Goal: Task Accomplishment & Management: Manage account settings

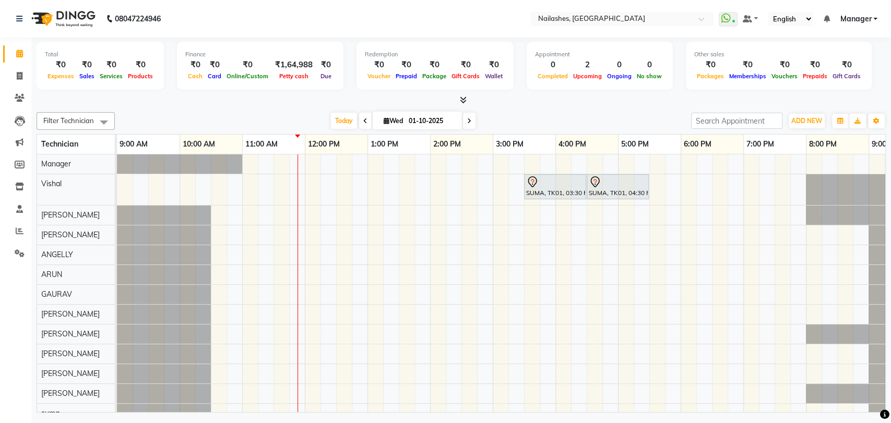
drag, startPoint x: 151, startPoint y: 2, endPoint x: 585, endPoint y: 99, distance: 444.5
click at [567, 97] on div at bounding box center [461, 100] width 849 height 11
click at [811, 118] on span "ADD NEW" at bounding box center [807, 121] width 31 height 8
click at [788, 135] on button "Add Appointment" at bounding box center [783, 141] width 82 height 14
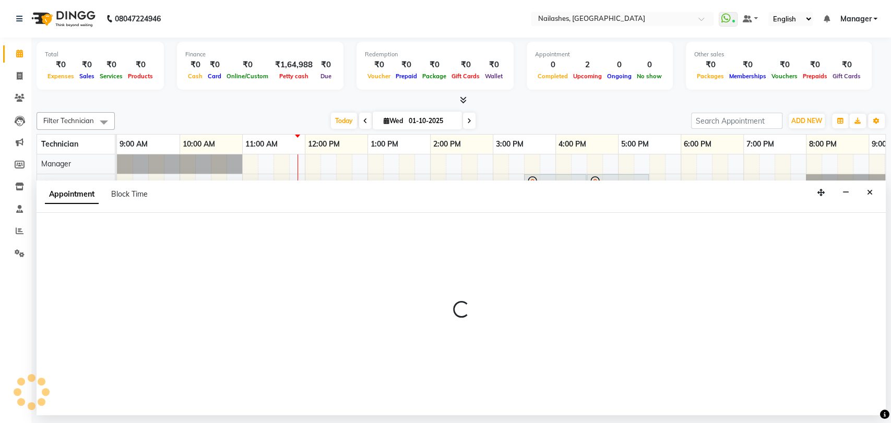
select select "600"
select select "tentative"
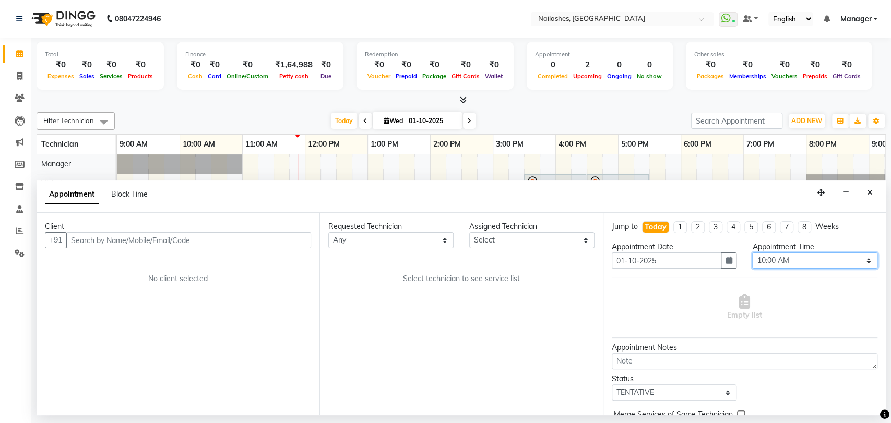
click at [862, 260] on select "Select 10:00 AM 10:15 AM 10:30 AM 10:45 AM 11:00 AM 11:15 AM 11:30 AM 11:45 AM …" at bounding box center [814, 261] width 125 height 16
select select "795"
click at [752, 253] on select "Select 10:00 AM 10:15 AM 10:30 AM 10:45 AM 11:00 AM 11:15 AM 11:30 AM 11:45 AM …" at bounding box center [814, 261] width 125 height 16
click at [444, 239] on select "Any [PERSON_NAME] pid [PERSON_NAME] [PERSON_NAME] Manager [PERSON_NAME] [PERSON…" at bounding box center [390, 240] width 125 height 16
select select "82227"
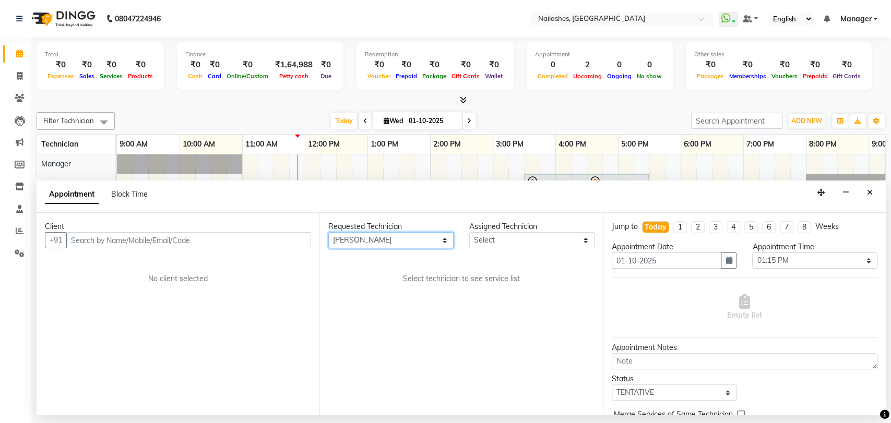
click at [328, 232] on select "Any [PERSON_NAME] pid [PERSON_NAME] [PERSON_NAME] Manager [PERSON_NAME] [PERSON…" at bounding box center [390, 240] width 125 height 16
select select "82227"
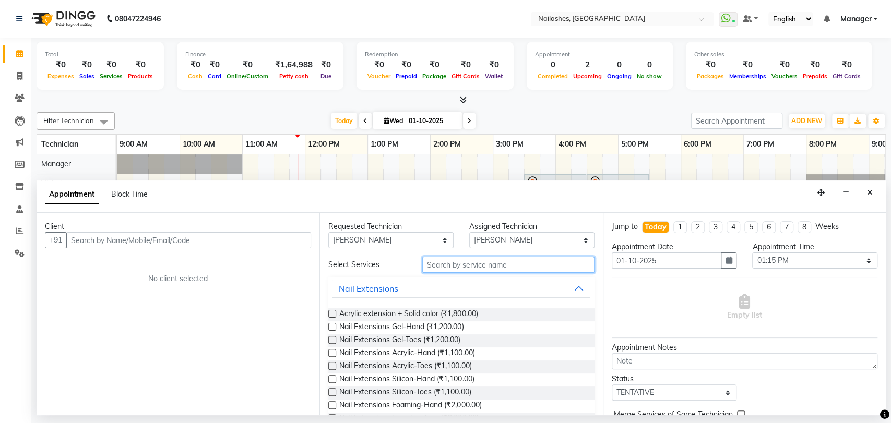
click at [446, 263] on input "text" at bounding box center [508, 265] width 172 height 16
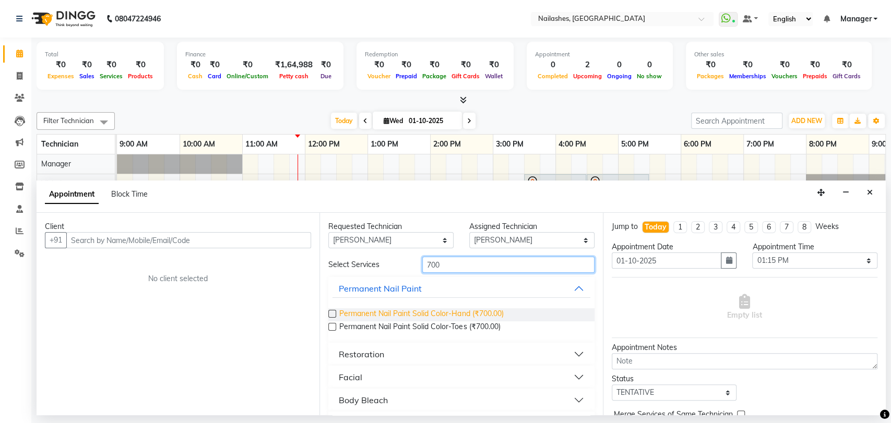
type input "700"
click at [457, 312] on span "Permanent Nail Paint Solid Color-Hand (₹700.00)" at bounding box center [421, 315] width 164 height 13
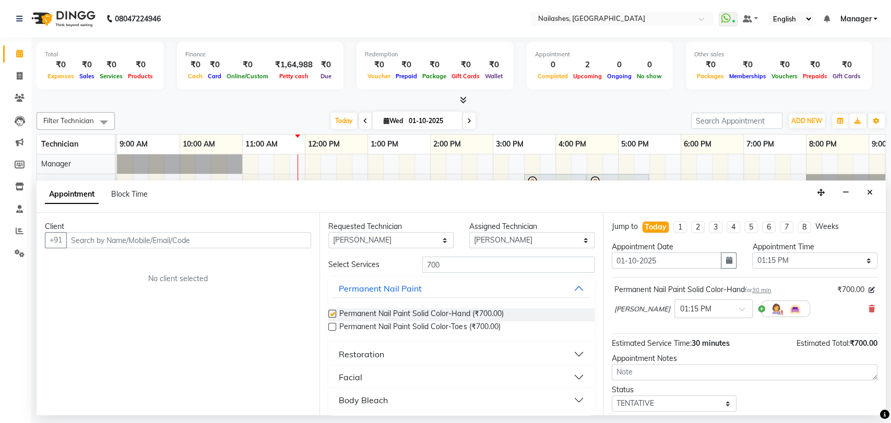
checkbox input "false"
click at [182, 241] on input "text" at bounding box center [188, 240] width 245 height 16
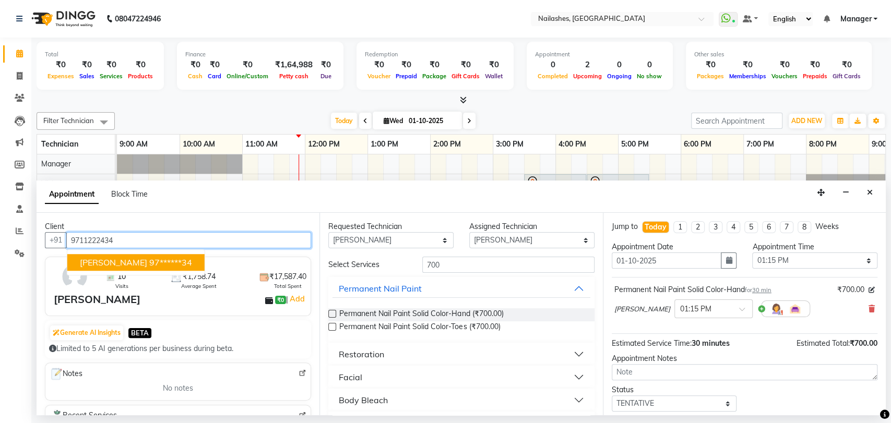
click at [149, 260] on ngb-highlight "97******34" at bounding box center [170, 263] width 43 height 10
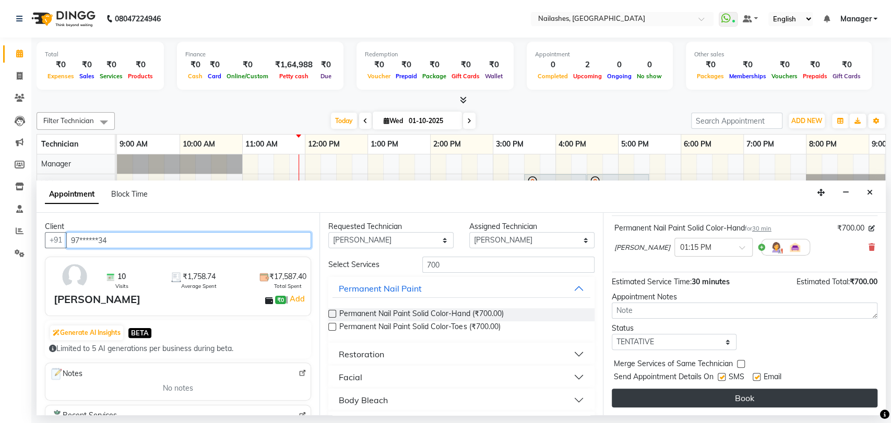
type input "97******34"
click at [744, 393] on button "Book" at bounding box center [745, 398] width 266 height 19
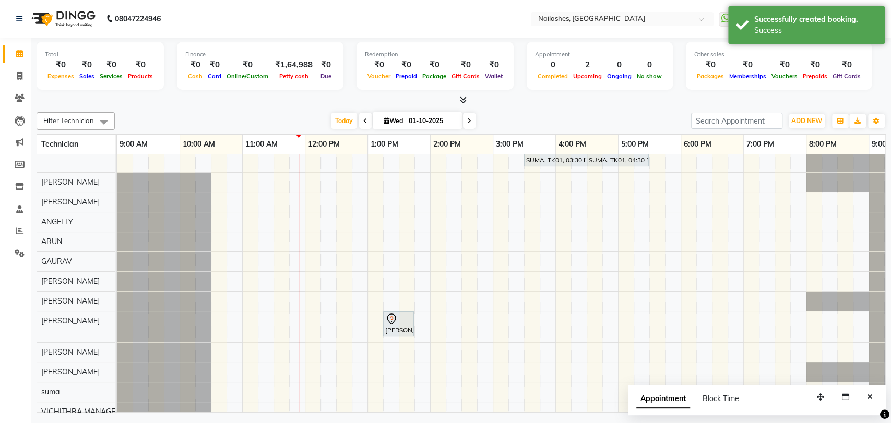
scroll to position [0, 0]
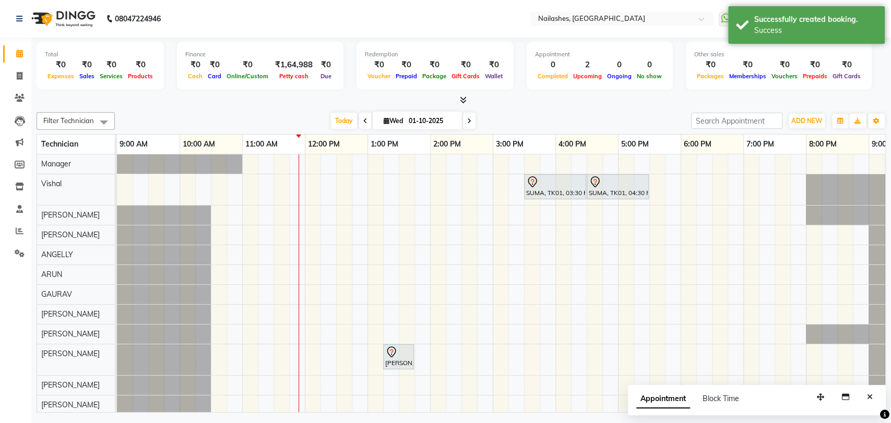
click at [461, 96] on icon at bounding box center [463, 100] width 7 height 8
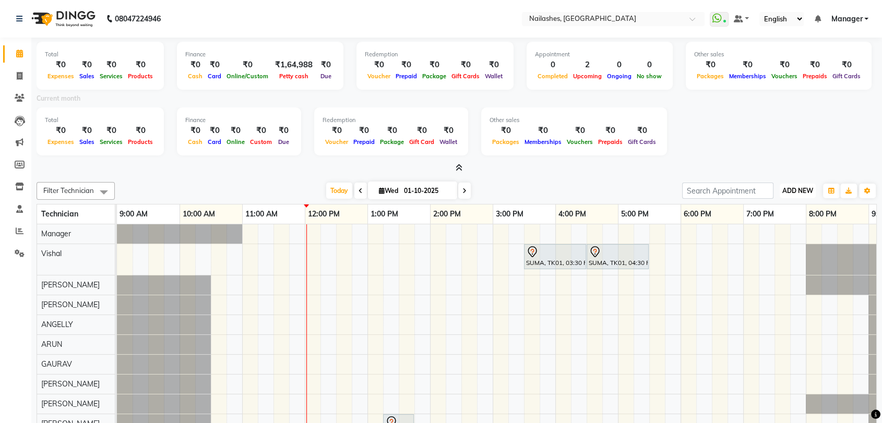
click at [789, 188] on span "ADD NEW" at bounding box center [798, 191] width 31 height 8
click at [772, 208] on button "Add Appointment" at bounding box center [774, 211] width 82 height 14
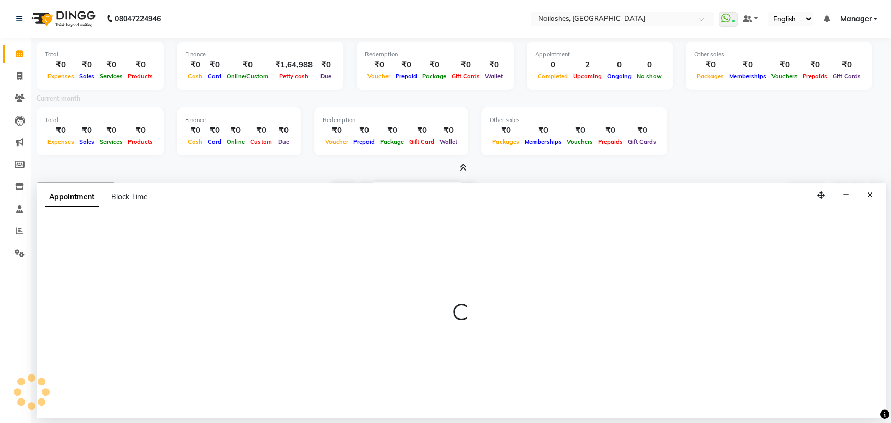
select select "600"
select select "tentative"
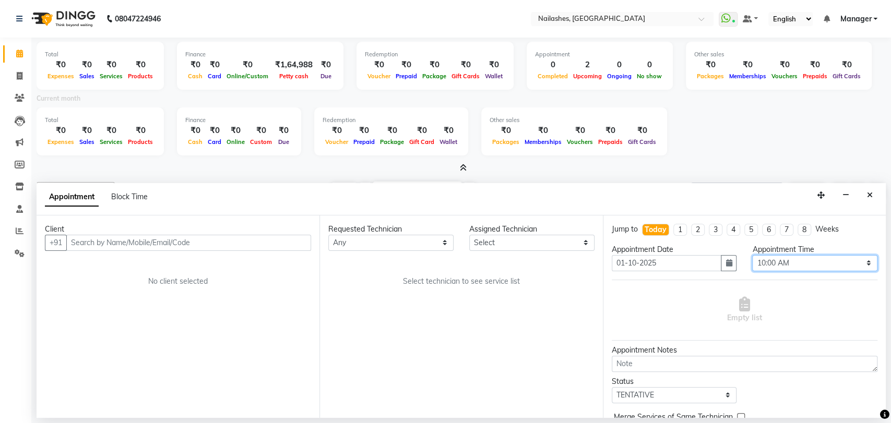
click at [861, 264] on select "Select 10:00 AM 10:15 AM 10:30 AM 10:45 AM 11:00 AM 11:15 AM 11:30 AM 11:45 AM …" at bounding box center [814, 263] width 125 height 16
select select "870"
click at [752, 255] on select "Select 10:00 AM 10:15 AM 10:30 AM 10:45 AM 11:00 AM 11:15 AM 11:30 AM 11:45 AM …" at bounding box center [814, 263] width 125 height 16
click at [446, 242] on select "Any [PERSON_NAME] pid [PERSON_NAME] [PERSON_NAME] Manager [PERSON_NAME] [PERSON…" at bounding box center [390, 243] width 125 height 16
select select "17681"
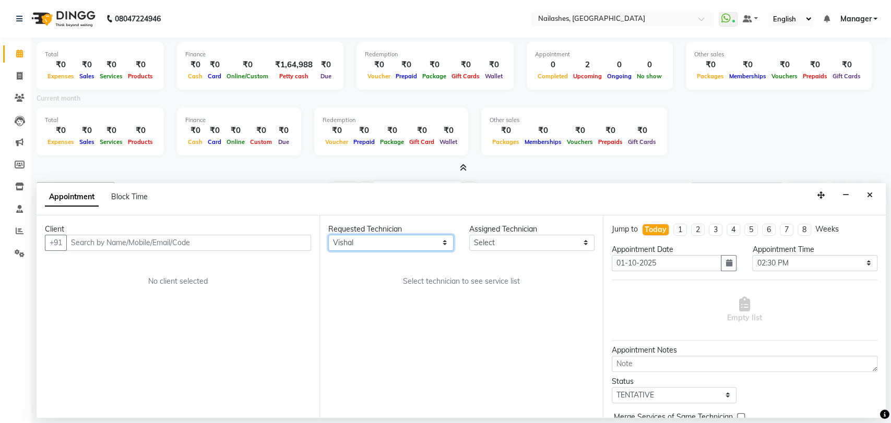
click at [328, 235] on select "Any [PERSON_NAME] pid [PERSON_NAME] [PERSON_NAME] Manager [PERSON_NAME] [PERSON…" at bounding box center [390, 243] width 125 height 16
select select "17681"
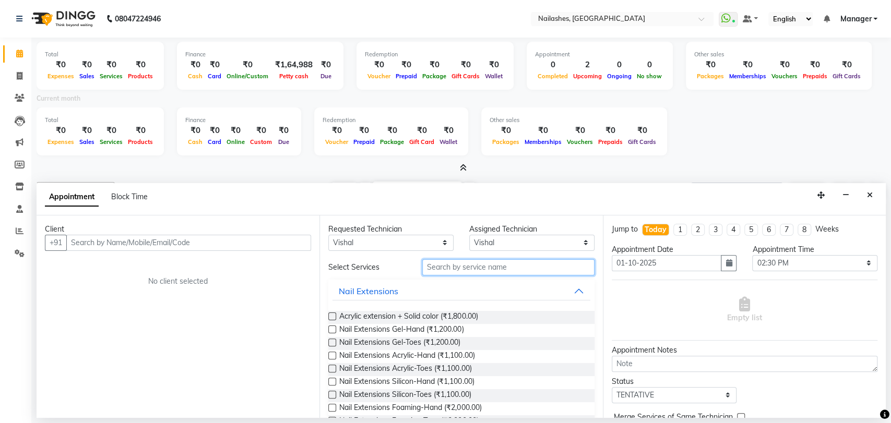
click at [434, 270] on input "text" at bounding box center [508, 267] width 172 height 16
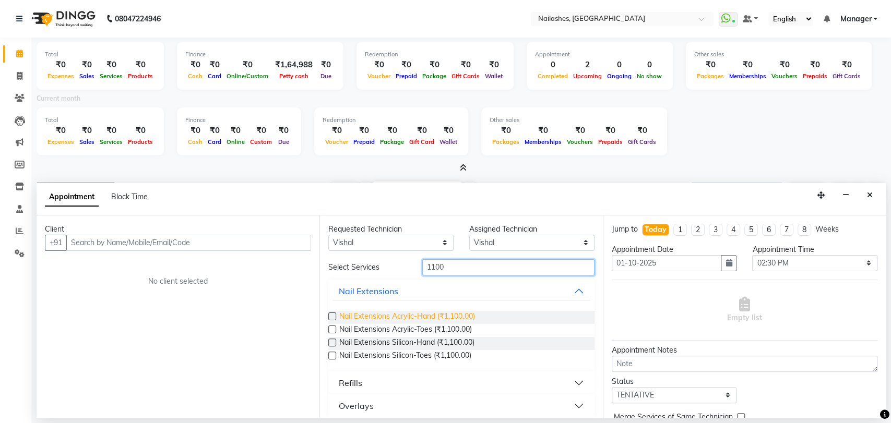
type input "1100"
click at [405, 316] on span "Nail Extensions Acrylic-Hand (₹1,100.00)" at bounding box center [406, 317] width 135 height 13
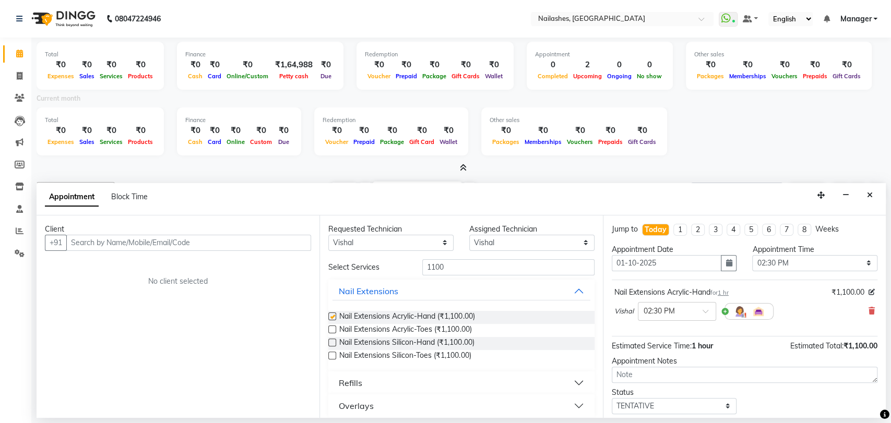
checkbox input "false"
click at [123, 246] on input "text" at bounding box center [188, 243] width 245 height 16
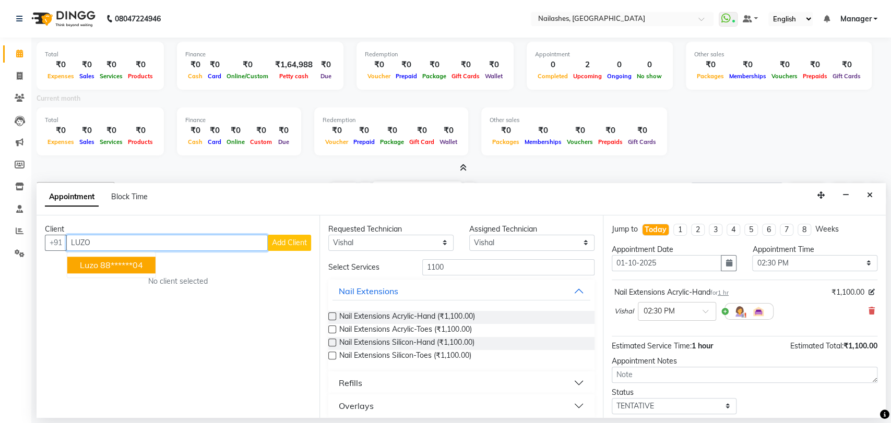
click at [116, 263] on ngb-highlight "88******04" at bounding box center [121, 265] width 43 height 10
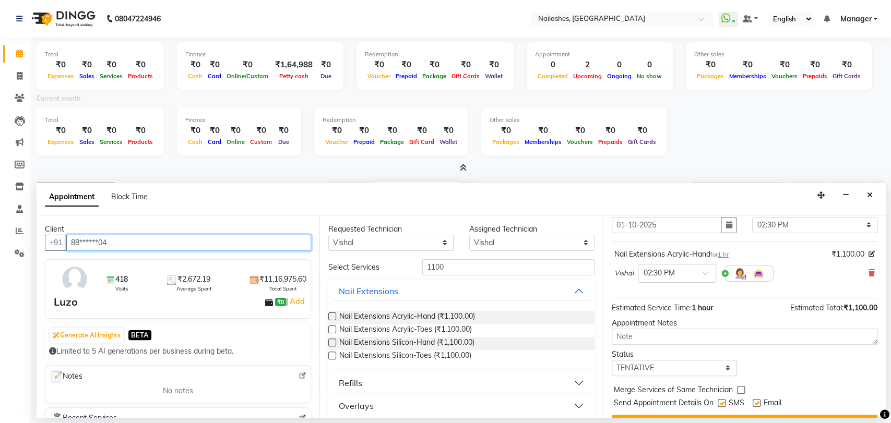
scroll to position [62, 0]
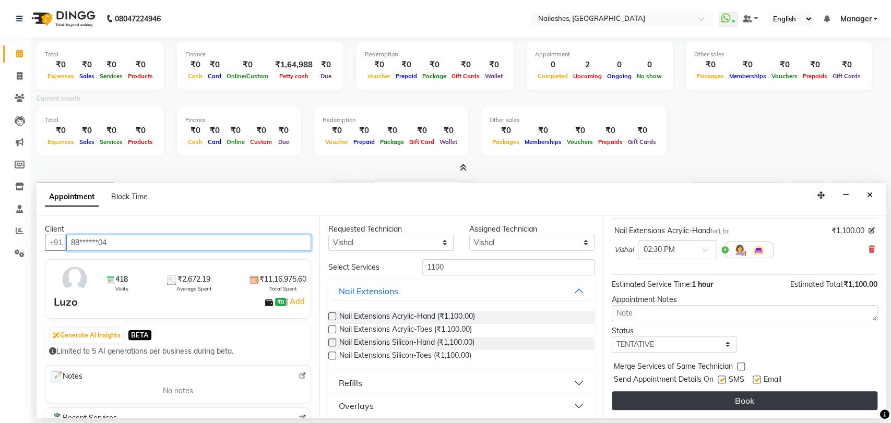
type input "88******04"
click at [694, 397] on button "Book" at bounding box center [745, 401] width 266 height 19
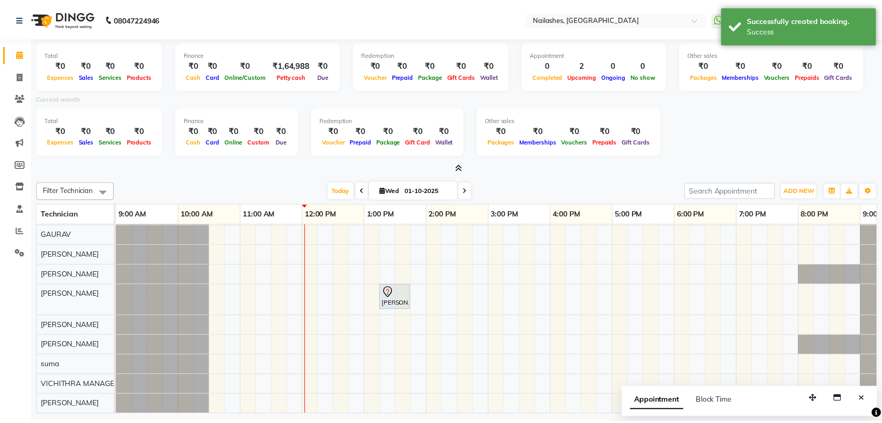
scroll to position [0, 0]
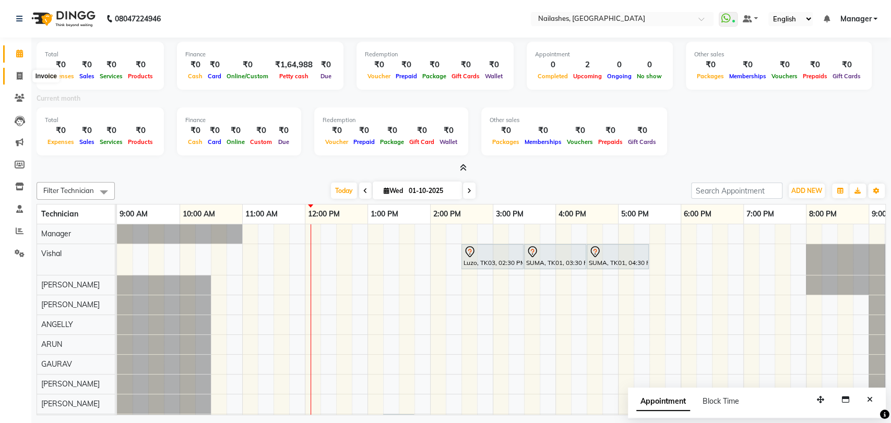
click at [15, 74] on span at bounding box center [19, 76] width 18 height 12
select select "service"
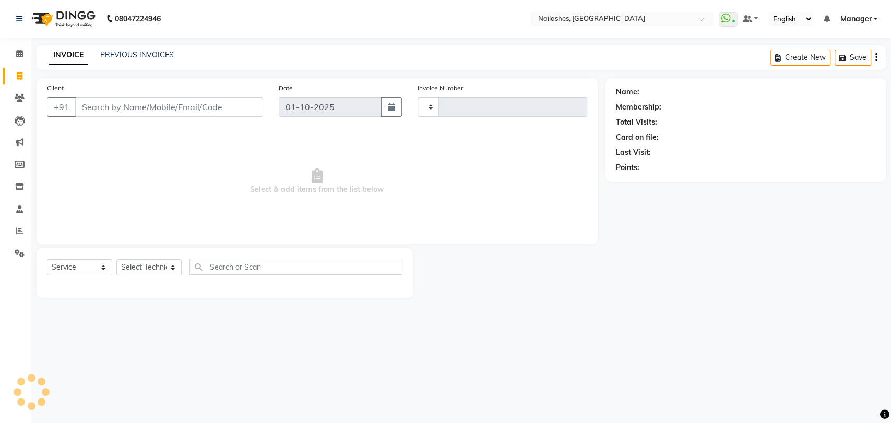
type input "0932"
select select "3667"
click at [147, 104] on input "Client" at bounding box center [169, 107] width 188 height 20
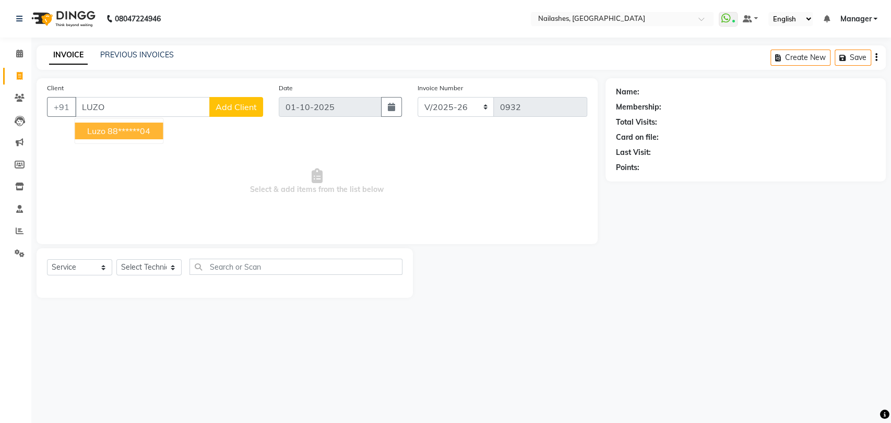
drag, startPoint x: 114, startPoint y: 124, endPoint x: 143, endPoint y: 120, distance: 29.0
click at [115, 124] on button "Luzo 88******04" at bounding box center [119, 131] width 88 height 17
type input "88******04"
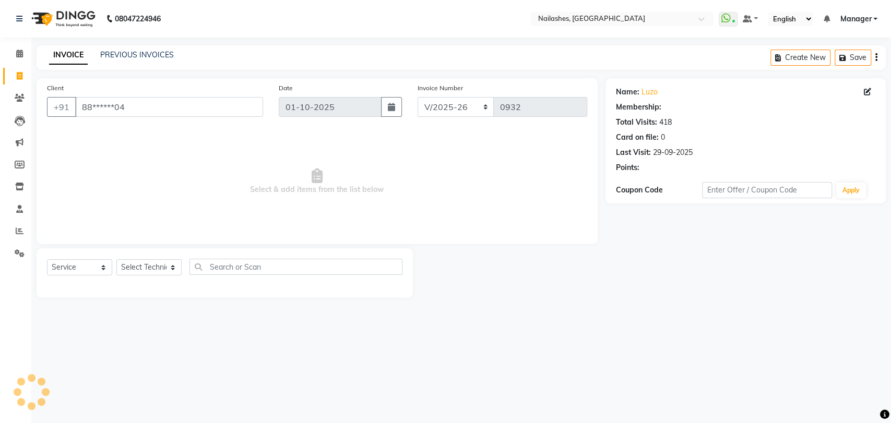
select select "1: Object"
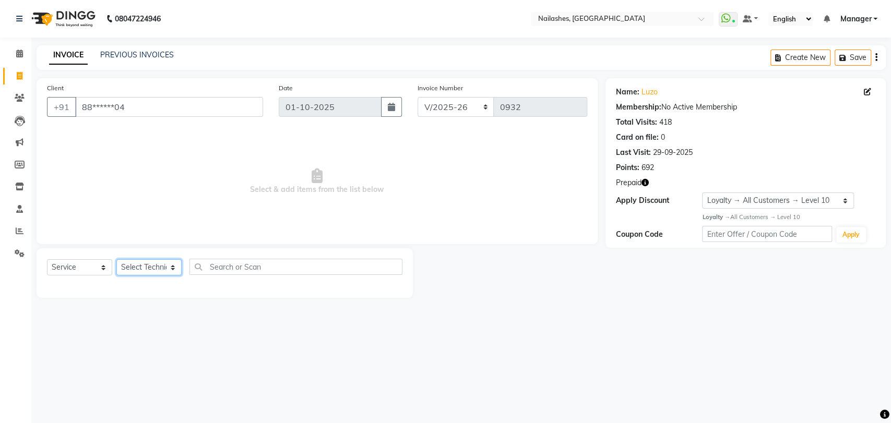
click at [170, 268] on select "Select Technician [PERSON_NAME] pid [PERSON_NAME] [PERSON_NAME] Manager [PERSON…" at bounding box center [148, 267] width 65 height 16
select select "79184"
click at [116, 259] on select "Select Technician [PERSON_NAME] pid [PERSON_NAME] [PERSON_NAME] Manager [PERSON…" at bounding box center [148, 267] width 65 height 16
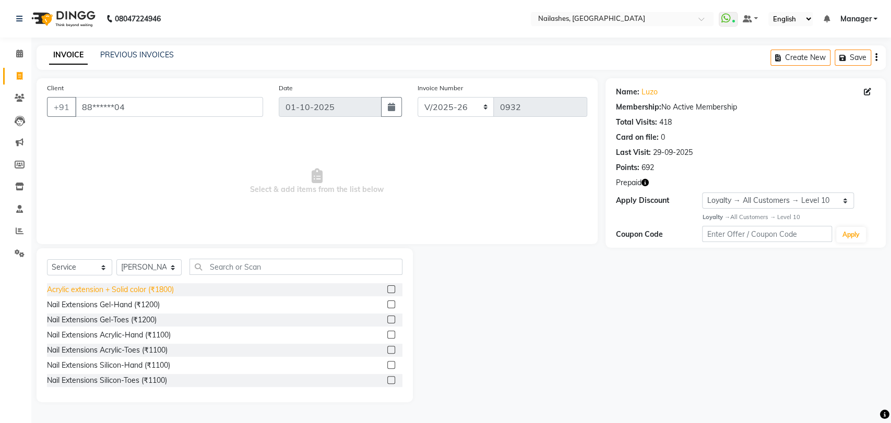
click at [164, 289] on div "Acrylic extension + Solid color (₹1800)" at bounding box center [110, 290] width 127 height 11
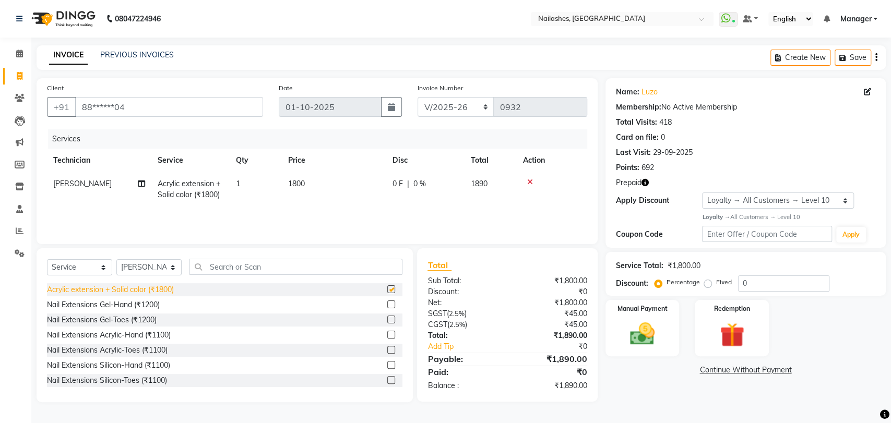
checkbox input "false"
click at [738, 325] on img at bounding box center [732, 336] width 41 height 32
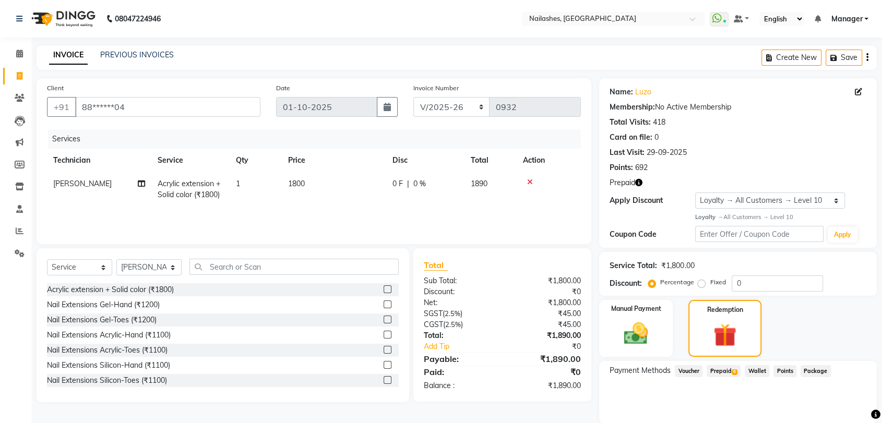
click at [723, 370] on span "Prepaid 6" at bounding box center [724, 371] width 34 height 12
click at [572, 193] on td at bounding box center [549, 189] width 64 height 34
click at [633, 331] on img at bounding box center [636, 334] width 41 height 29
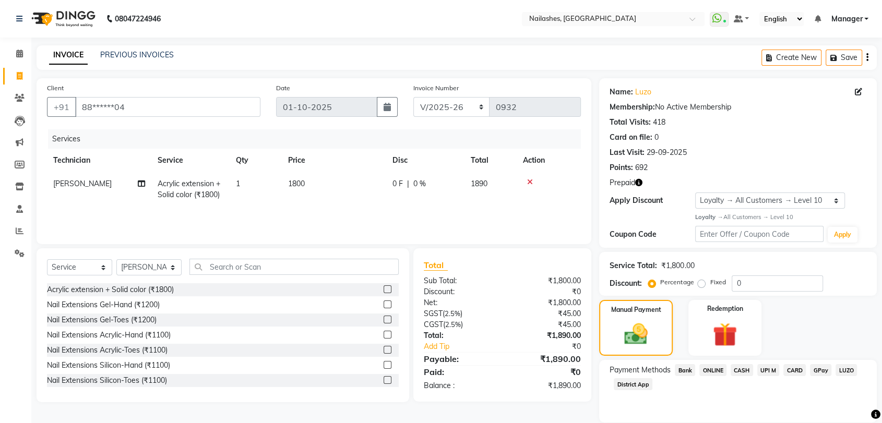
click at [639, 181] on icon "button" at bounding box center [638, 182] width 7 height 7
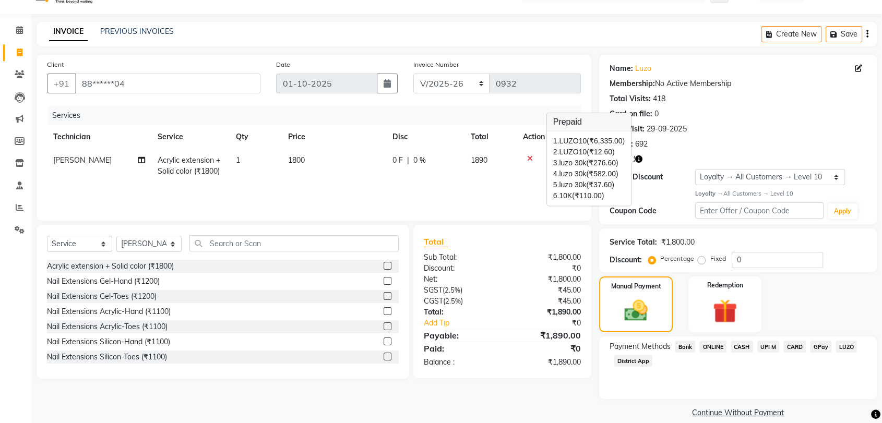
scroll to position [37, 0]
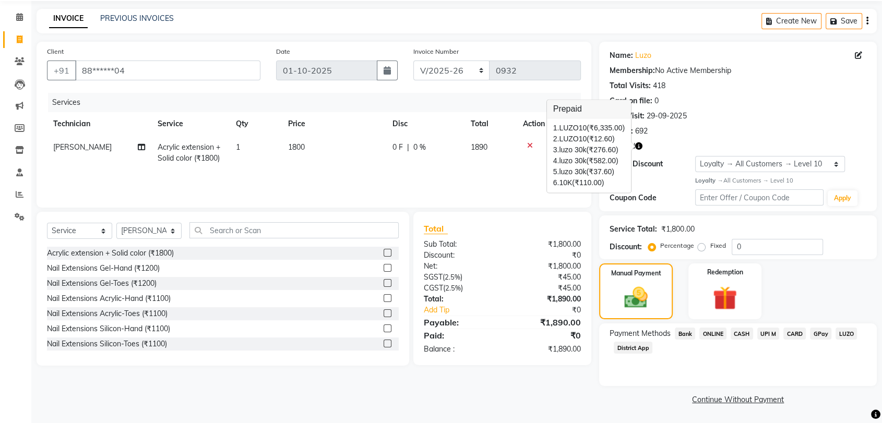
drag, startPoint x: 493, startPoint y: 395, endPoint x: 495, endPoint y: 387, distance: 8.1
click at [493, 393] on div "Client +91 88******04 Date [DATE] Invoice Number BTH/2025-26 RED/2025-26 V/2025…" at bounding box center [314, 225] width 571 height 366
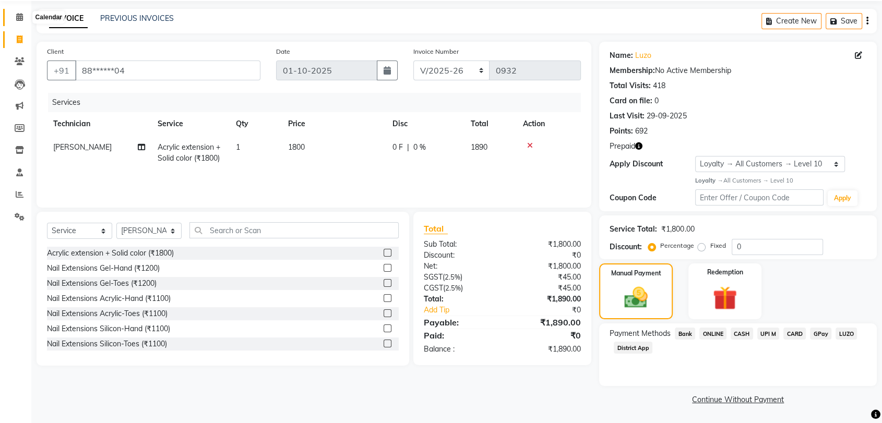
click at [18, 15] on icon at bounding box center [19, 17] width 7 height 8
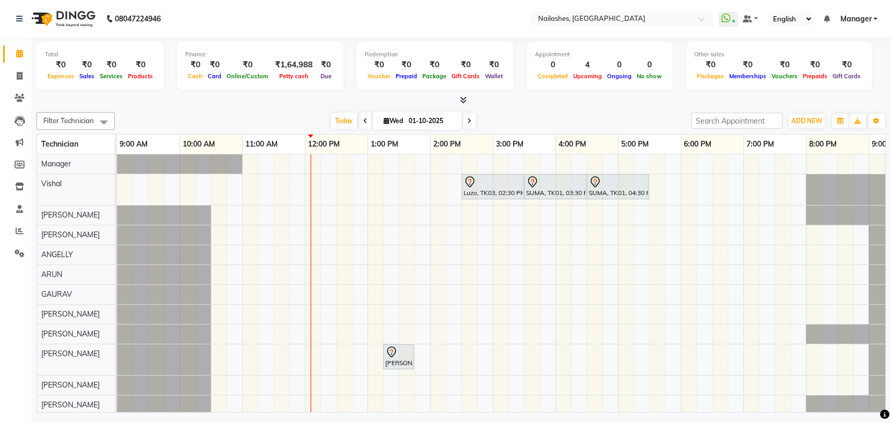
click at [470, 98] on div at bounding box center [461, 100] width 849 height 11
click at [461, 95] on span at bounding box center [461, 100] width 11 height 11
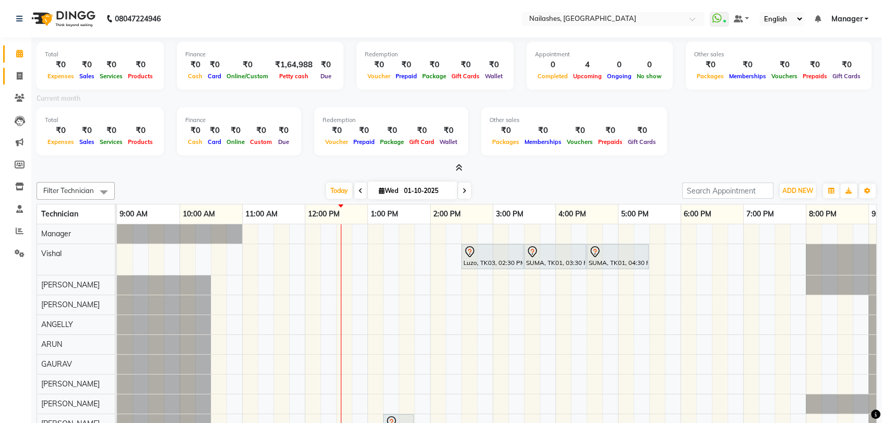
click at [17, 69] on link "Invoice" at bounding box center [15, 76] width 25 height 17
select select "service"
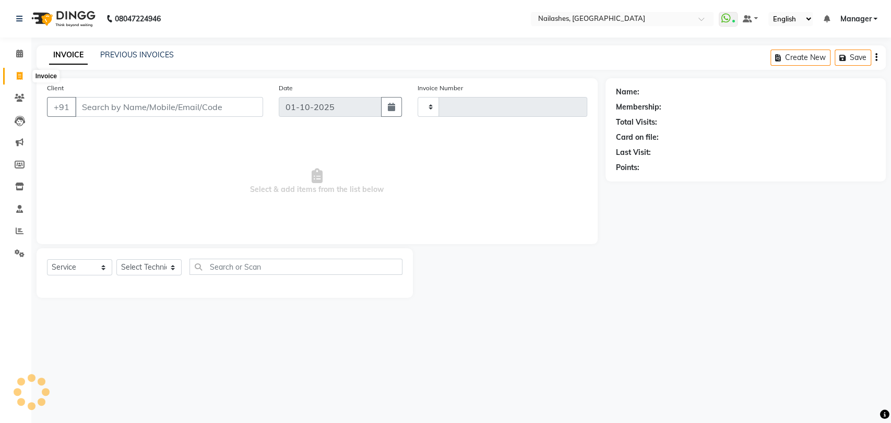
type input "0932"
select select "3667"
click at [109, 101] on input "Client" at bounding box center [169, 107] width 188 height 20
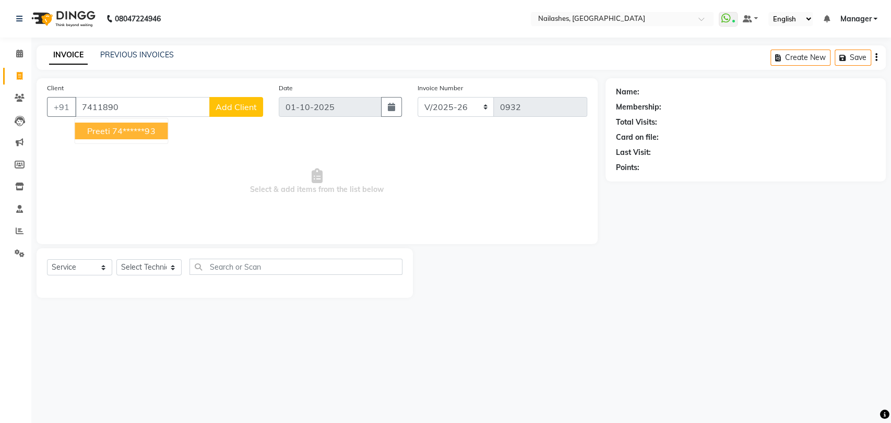
click at [117, 127] on ngb-highlight "74******93" at bounding box center [133, 131] width 43 height 10
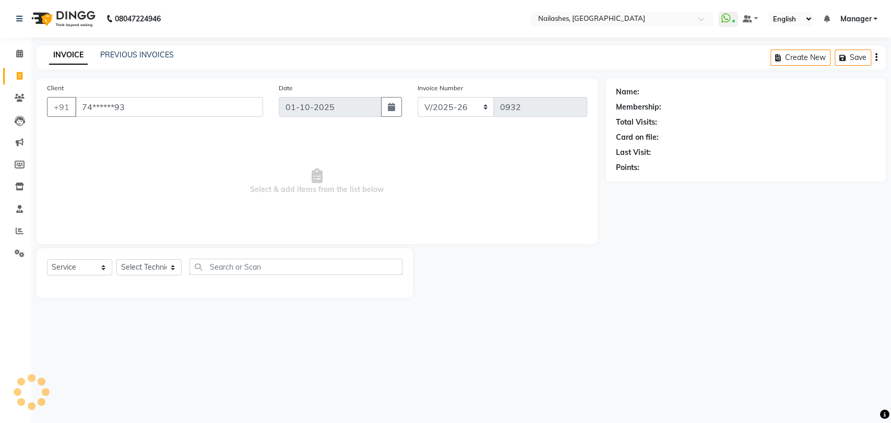
type input "74******93"
select select "1: Object"
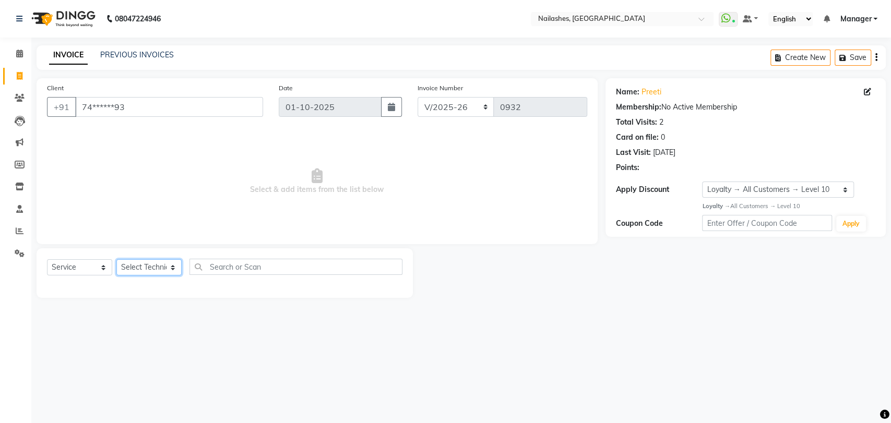
click at [175, 267] on select "Select Technician [PERSON_NAME] pid [PERSON_NAME] [PERSON_NAME] Manager [PERSON…" at bounding box center [148, 267] width 65 height 16
select select "82227"
click at [116, 259] on select "Select Technician [PERSON_NAME] pid [PERSON_NAME] [PERSON_NAME] Manager [PERSON…" at bounding box center [148, 267] width 65 height 16
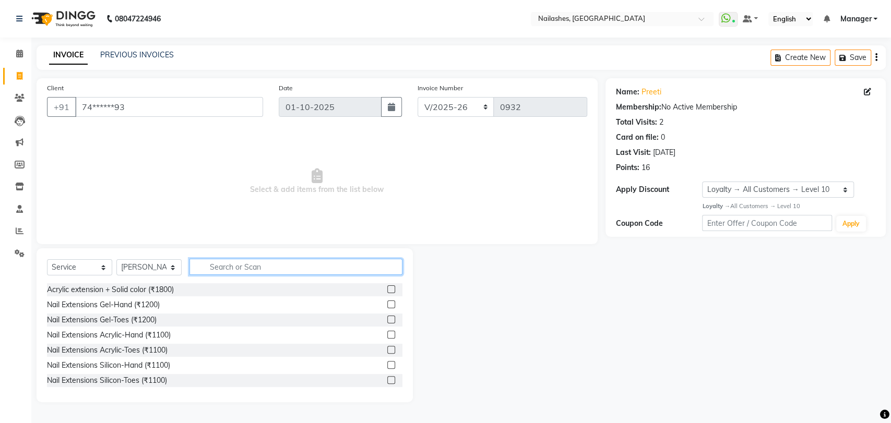
click at [226, 270] on input "text" at bounding box center [296, 267] width 213 height 16
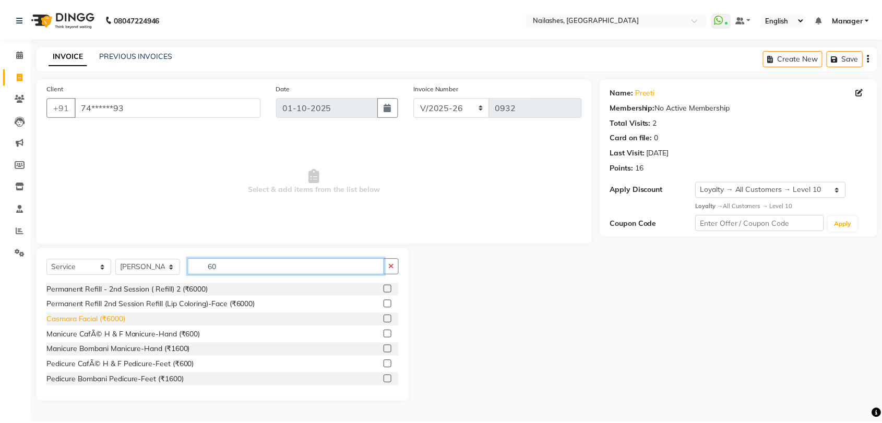
scroll to position [122, 0]
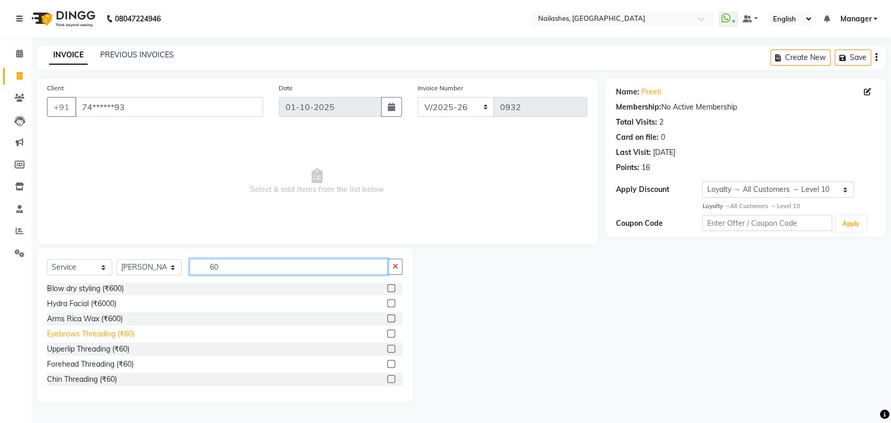
type input "60"
click at [82, 331] on div "Eyebrows Threading (₹60)" at bounding box center [91, 334] width 88 height 11
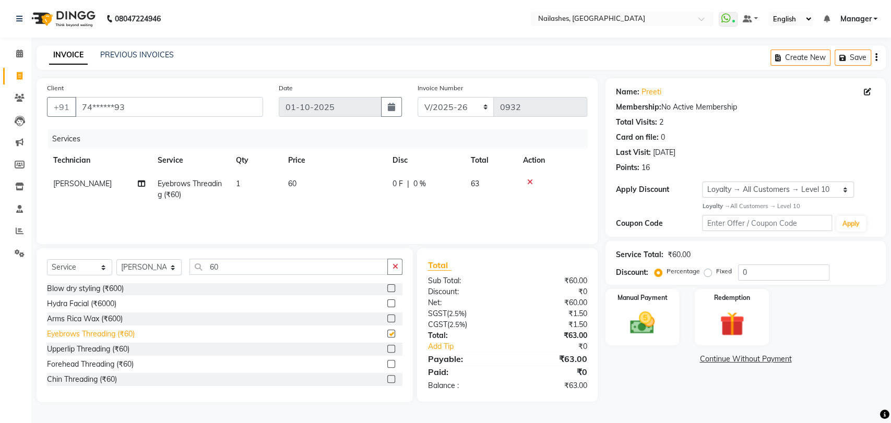
checkbox input "false"
click at [396, 261] on button "button" at bounding box center [394, 267] width 15 height 16
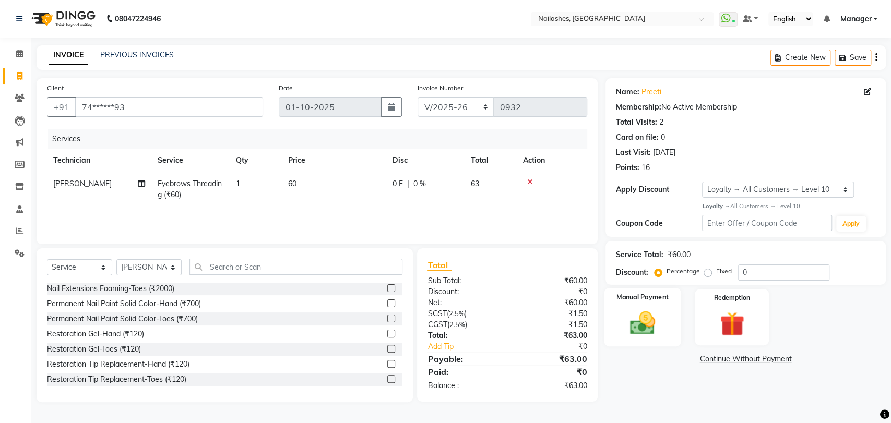
click at [643, 318] on img at bounding box center [642, 323] width 41 height 29
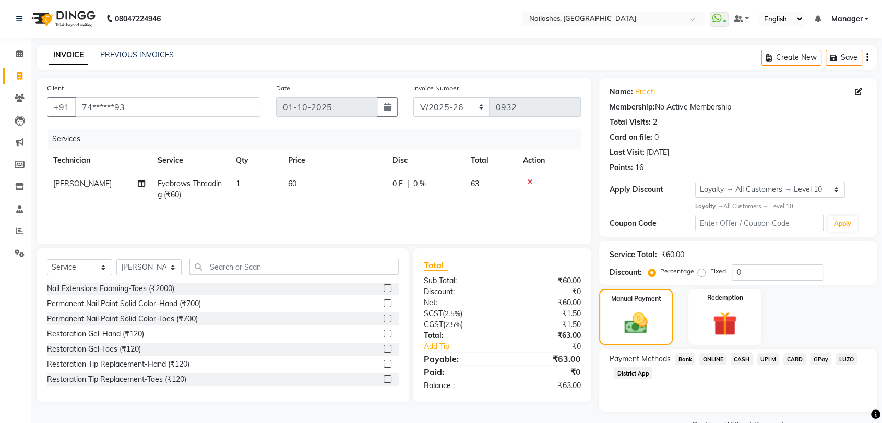
click at [744, 358] on span "CASH" at bounding box center [742, 359] width 22 height 12
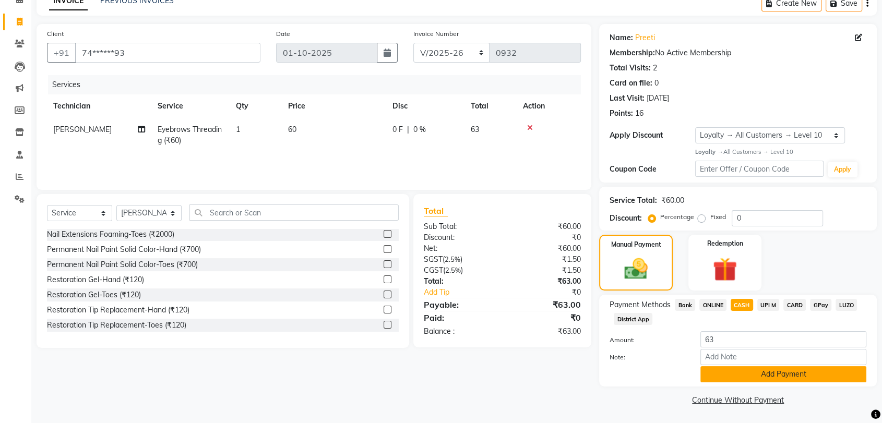
click at [761, 369] on button "Add Payment" at bounding box center [784, 375] width 166 height 16
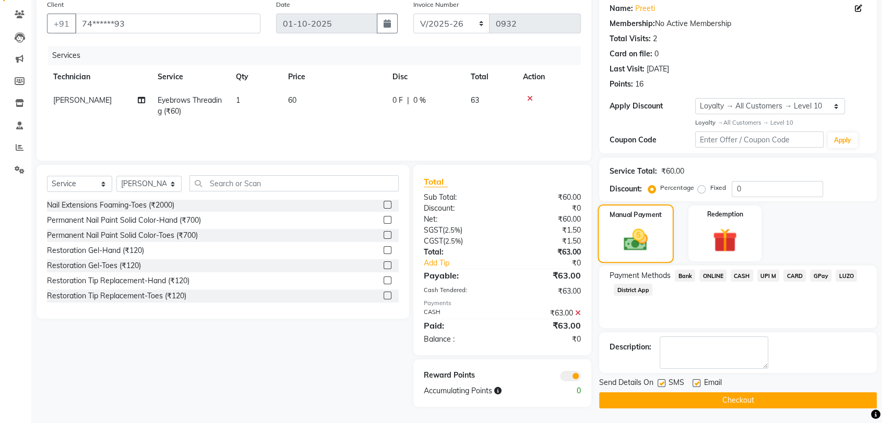
scroll to position [84, 0]
click at [731, 397] on button "Checkout" at bounding box center [738, 400] width 278 height 16
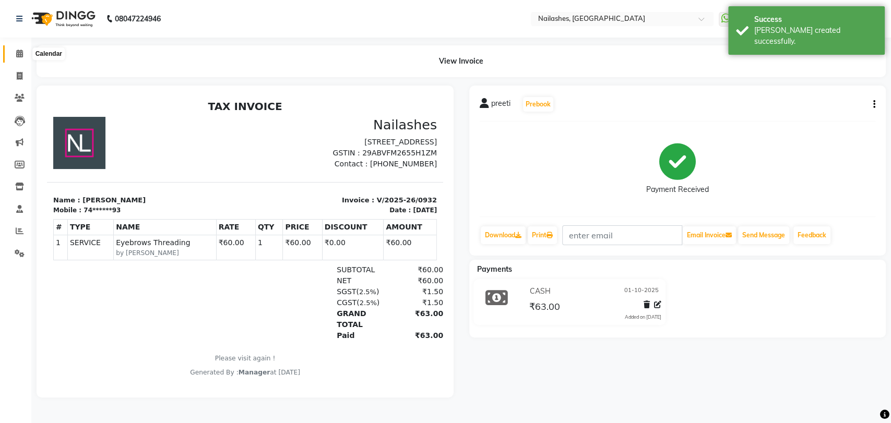
click at [17, 51] on icon at bounding box center [19, 54] width 7 height 8
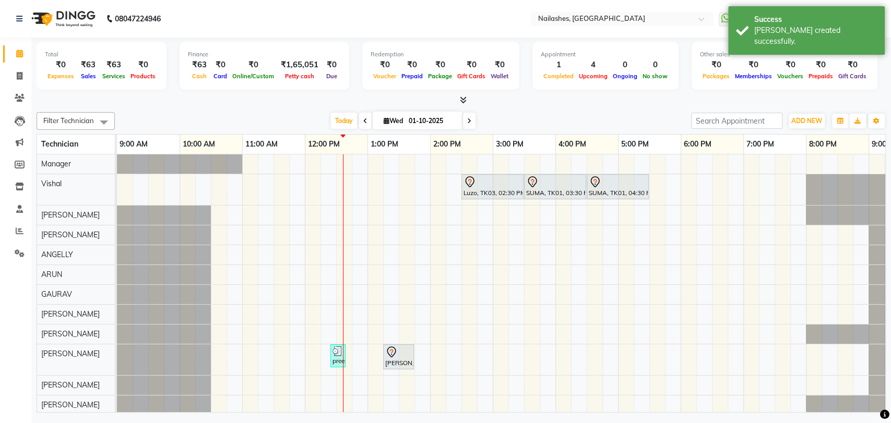
click at [461, 89] on div "Redemption ₹0 Voucher ₹0 Prepaid ₹0 Package ₹0 Gift Cards ₹0 Wallet" at bounding box center [440, 66] width 157 height 48
click at [464, 97] on icon at bounding box center [463, 100] width 7 height 8
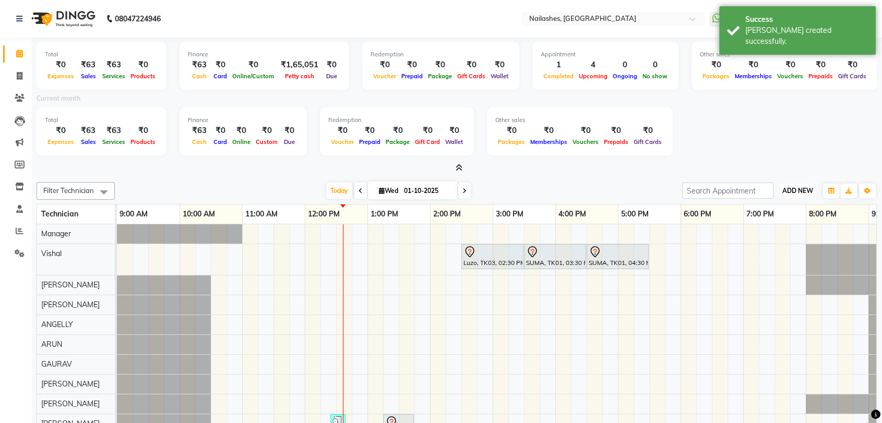
click at [799, 184] on button "ADD NEW Toggle Dropdown" at bounding box center [798, 191] width 36 height 15
click at [782, 233] on link "Add Expense" at bounding box center [774, 238] width 82 height 14
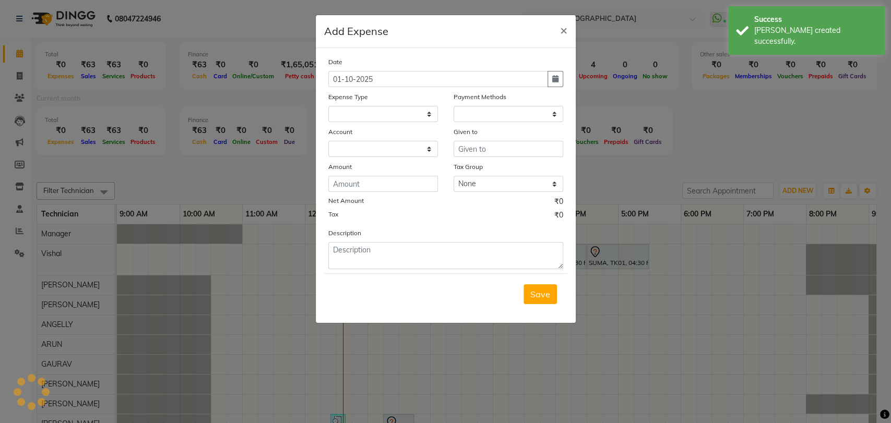
select select
select select "1"
select select "2246"
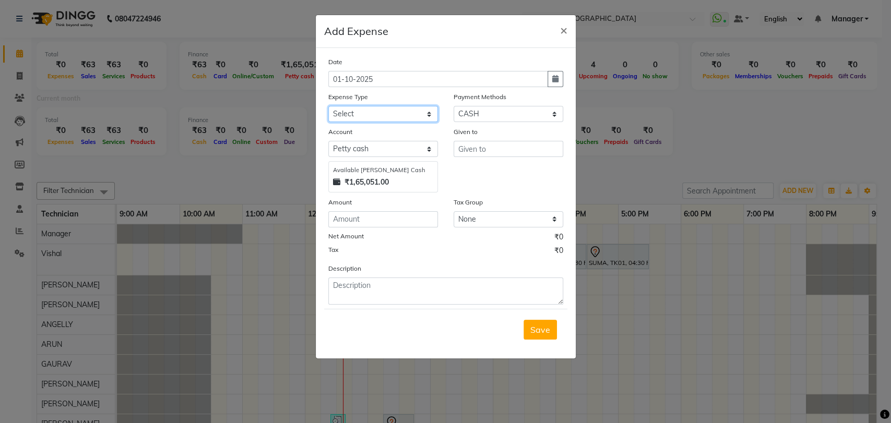
click at [373, 107] on select "Select acetone Advance Salary bank deposite Battery cell BBMP Beauty products B…" at bounding box center [383, 114] width 110 height 16
select select "19733"
drag, startPoint x: 358, startPoint y: 110, endPoint x: 364, endPoint y: 109, distance: 6.4
click at [358, 110] on select "Select acetone Advance Salary bank deposite Battery cell BBMP Beauty products B…" at bounding box center [383, 114] width 110 height 16
click at [468, 149] on input "text" at bounding box center [509, 149] width 110 height 16
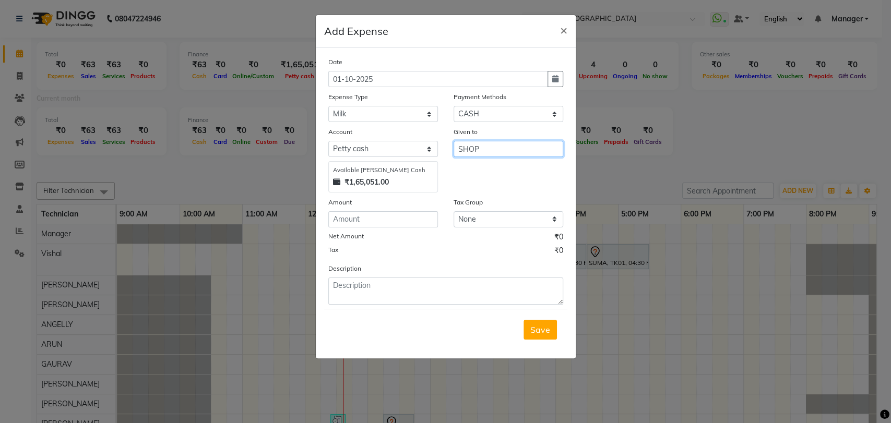
type input "SHOP"
click at [372, 220] on input "number" at bounding box center [383, 219] width 110 height 16
type input "60"
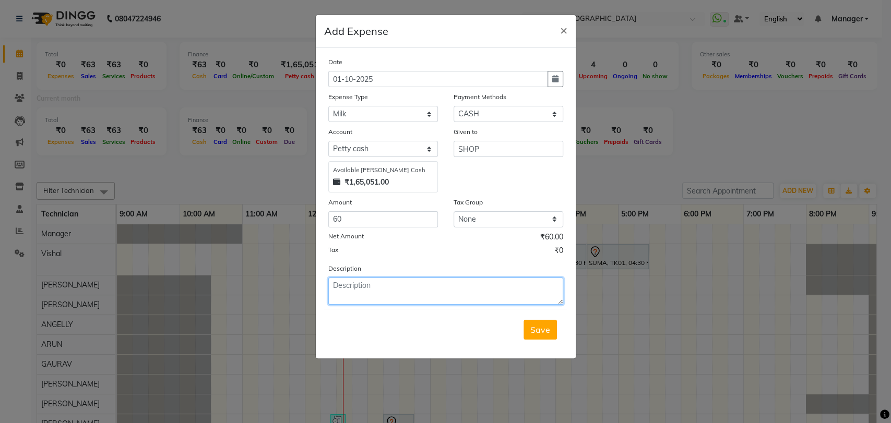
drag, startPoint x: 365, startPoint y: 290, endPoint x: 373, endPoint y: 298, distance: 11.1
click at [365, 291] on textarea at bounding box center [445, 291] width 235 height 27
type textarea "MILK"
click at [539, 325] on span "Save" at bounding box center [540, 330] width 20 height 10
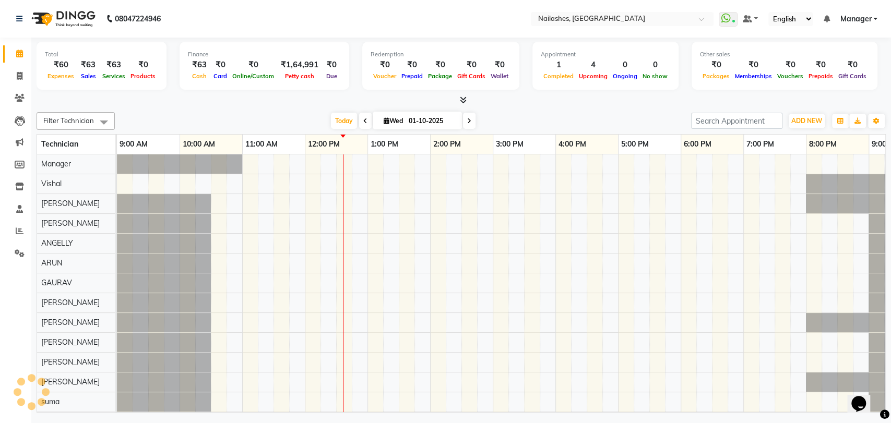
scroll to position [14, 0]
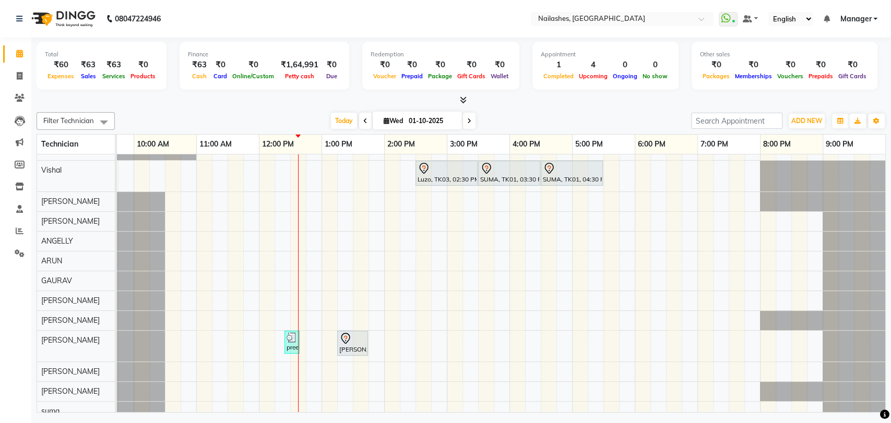
click at [462, 98] on icon at bounding box center [463, 100] width 7 height 8
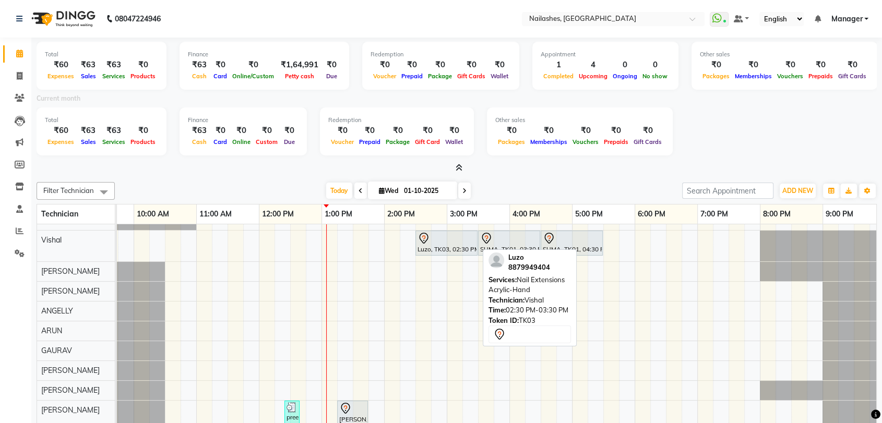
click at [456, 243] on div at bounding box center [447, 238] width 58 height 13
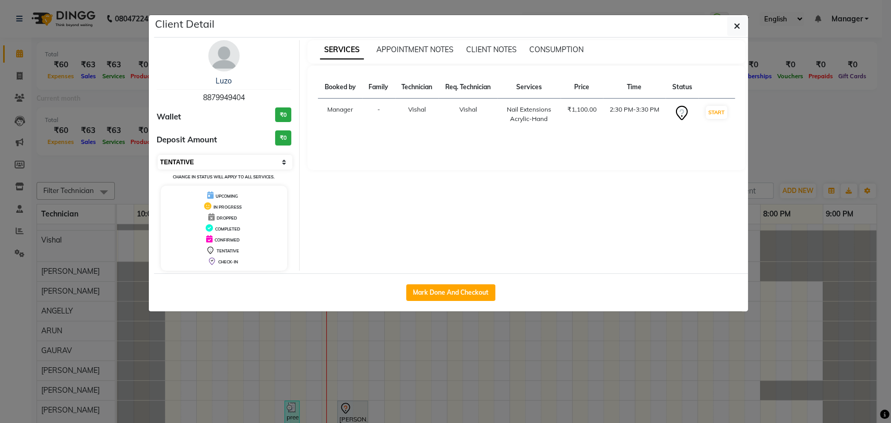
click at [284, 161] on select "Select IN SERVICE CONFIRMED TENTATIVE CHECK IN MARK DONE DROPPED UPCOMING" at bounding box center [225, 162] width 135 height 15
select select "2"
click at [158, 155] on select "Select IN SERVICE CONFIRMED TENTATIVE CHECK IN MARK DONE DROPPED UPCOMING" at bounding box center [225, 162] width 135 height 15
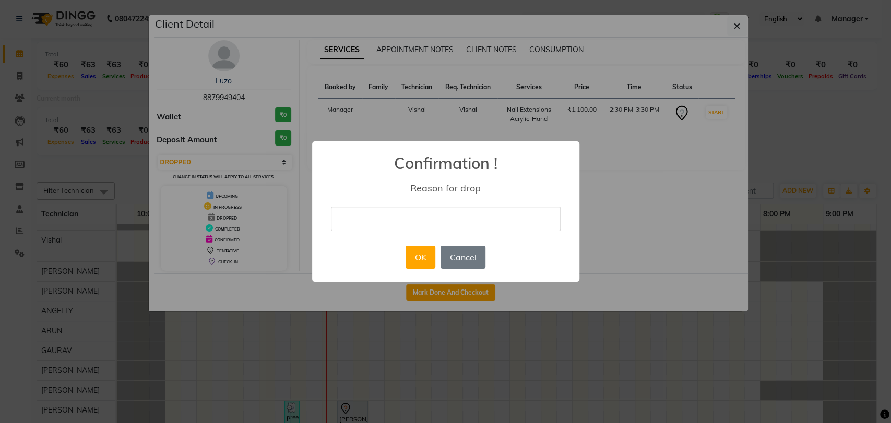
click at [369, 214] on input "text" at bounding box center [446, 219] width 230 height 25
type input "DROP"
click at [414, 252] on button "OK" at bounding box center [421, 257] width 30 height 23
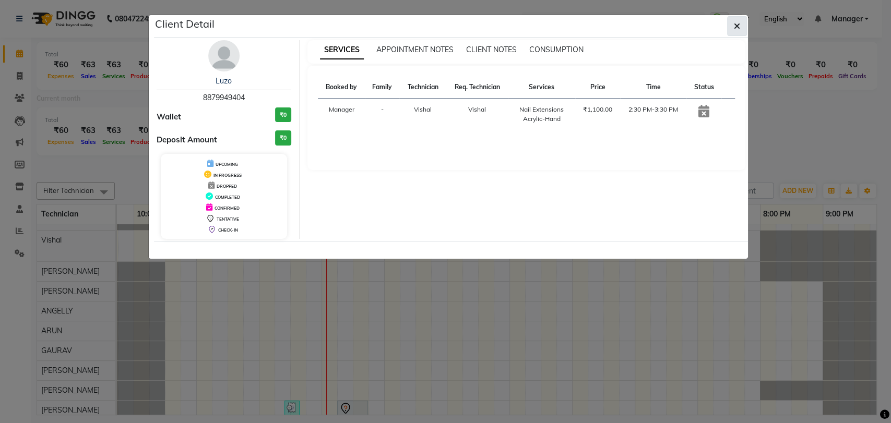
click at [739, 21] on span "button" at bounding box center [737, 26] width 6 height 10
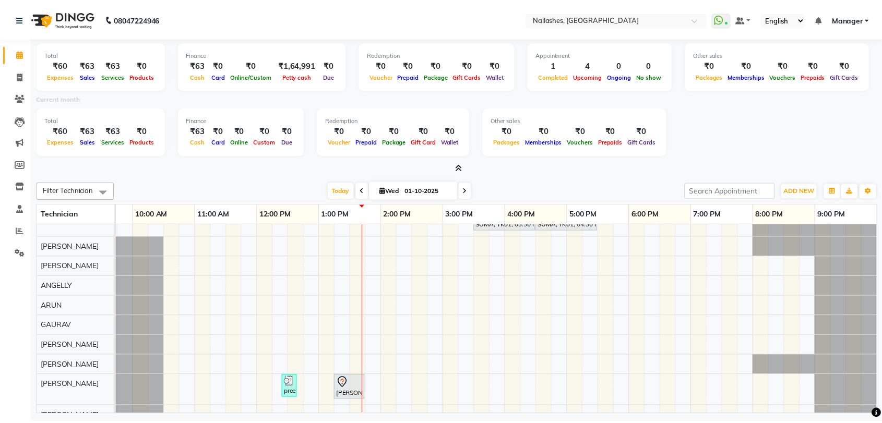
scroll to position [137, 0]
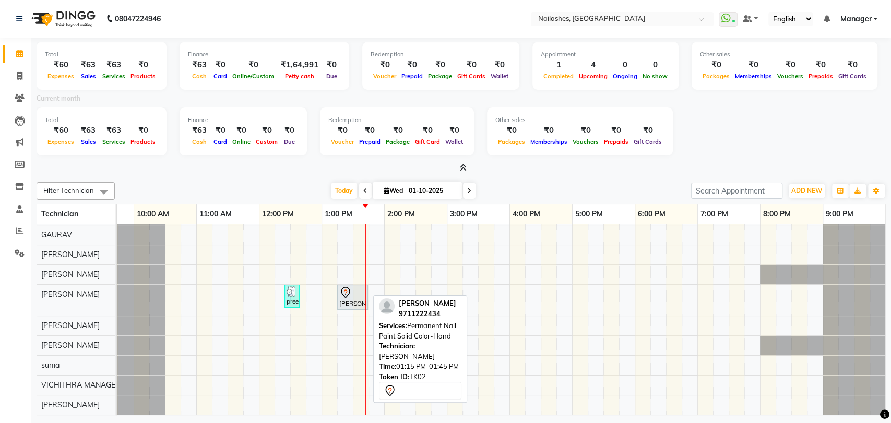
click at [351, 289] on icon at bounding box center [345, 293] width 13 height 13
select select "7"
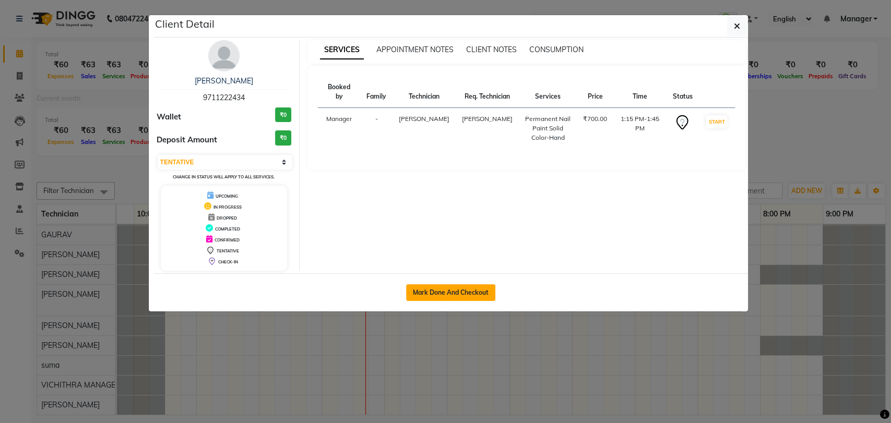
click at [455, 292] on button "Mark Done And Checkout" at bounding box center [450, 293] width 89 height 17
select select "service"
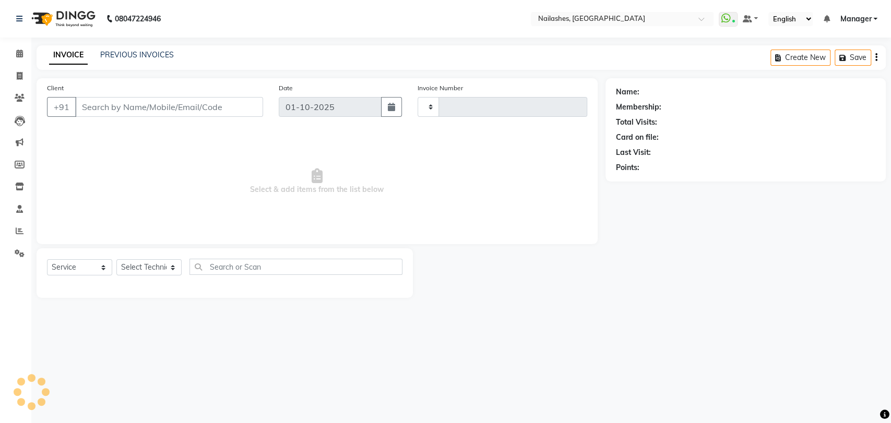
type input "0933"
select select "3667"
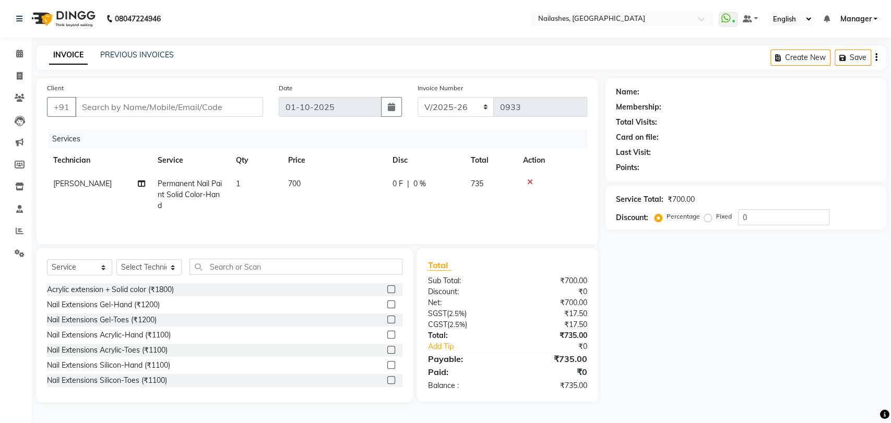
type input "97******34"
select select "82227"
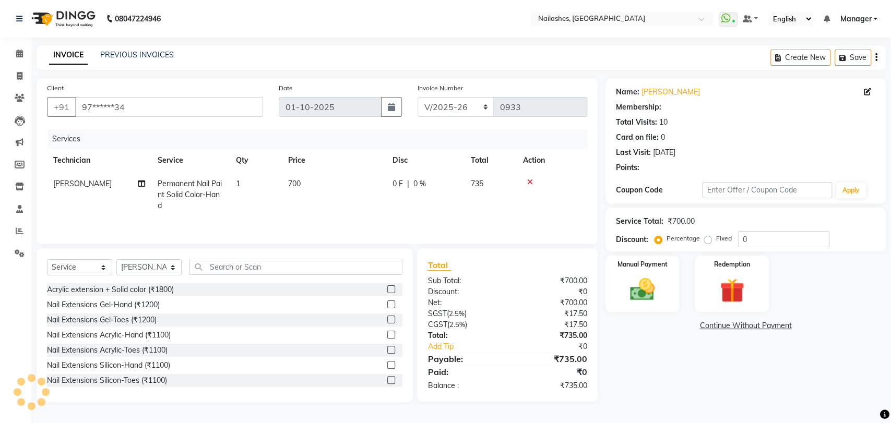
select select "1: Object"
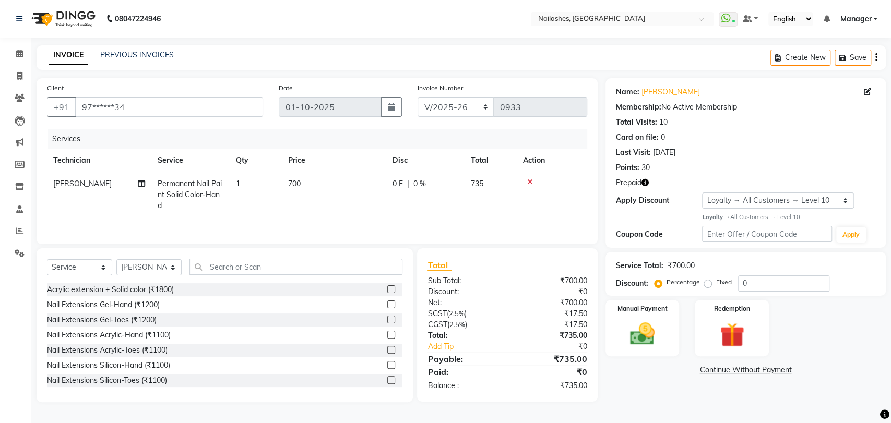
click at [644, 181] on icon "button" at bounding box center [645, 182] width 7 height 7
click at [535, 202] on td at bounding box center [552, 194] width 70 height 45
click at [727, 327] on img at bounding box center [732, 336] width 41 height 32
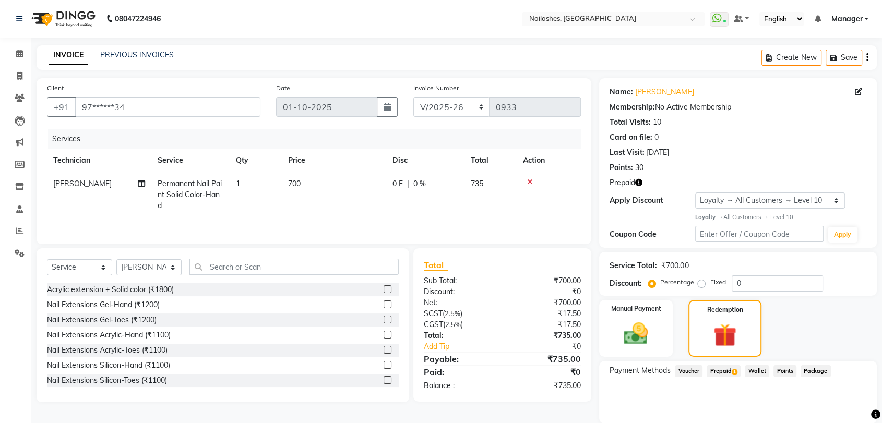
click at [733, 370] on span "1" at bounding box center [735, 373] width 6 height 6
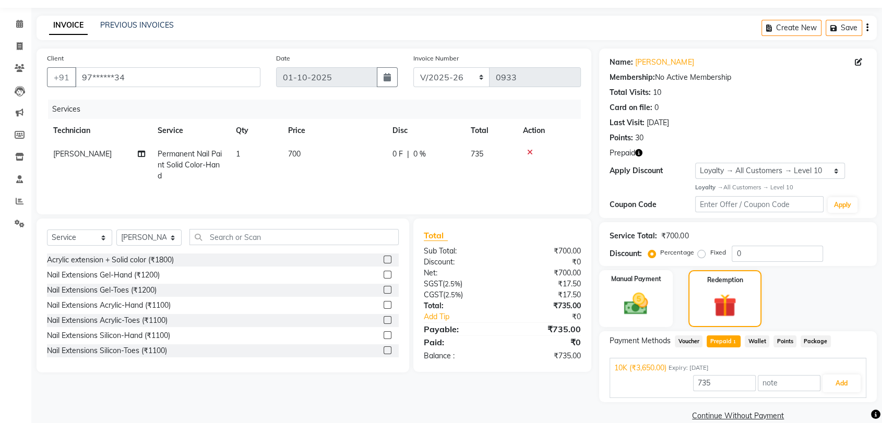
scroll to position [46, 0]
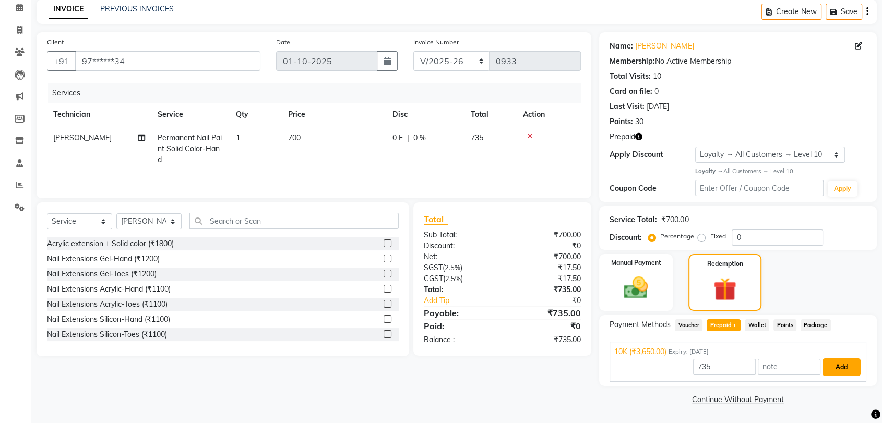
click at [841, 361] on button "Add" at bounding box center [842, 368] width 38 height 18
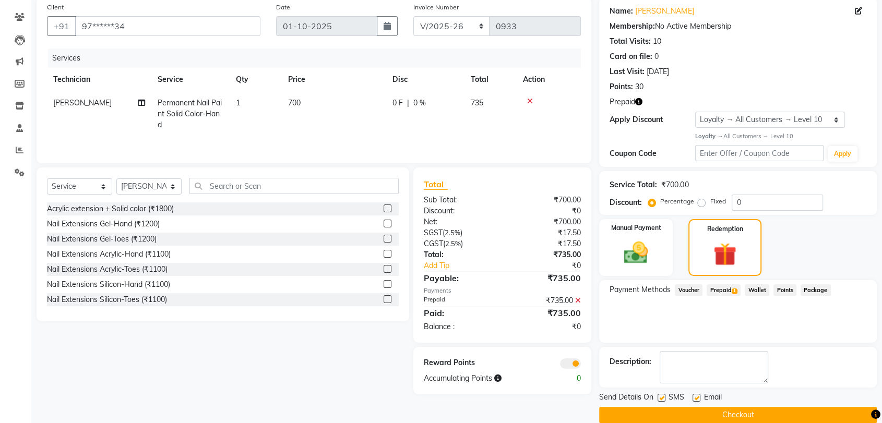
scroll to position [96, 0]
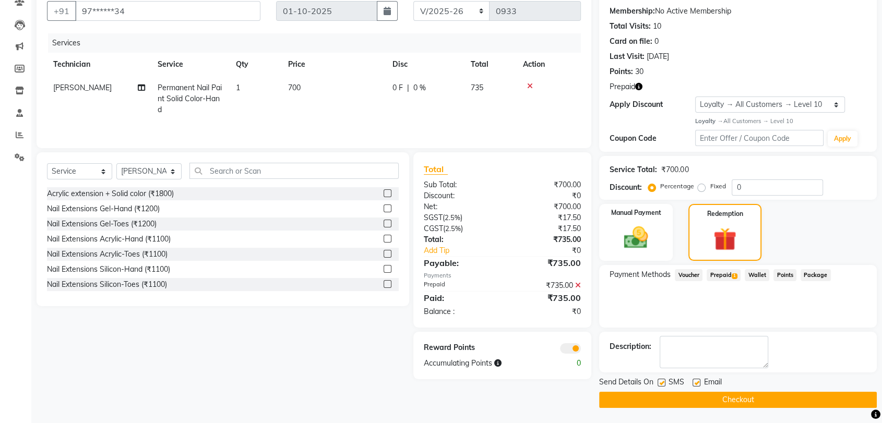
click at [730, 400] on button "Checkout" at bounding box center [738, 400] width 278 height 16
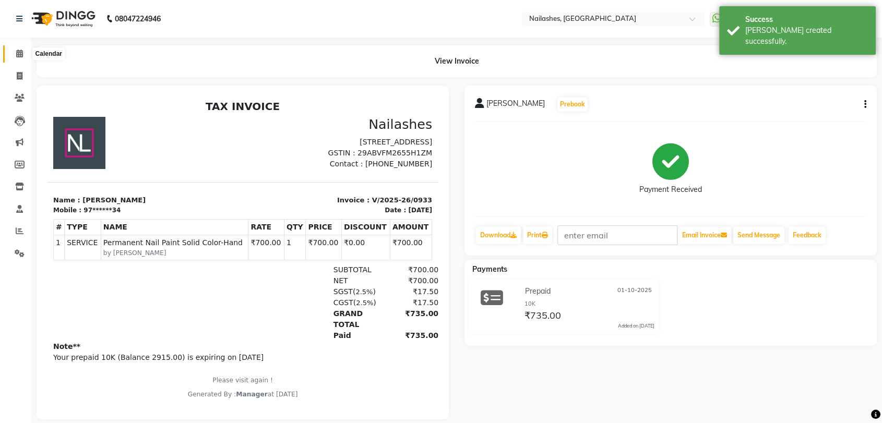
click at [19, 53] on icon at bounding box center [19, 54] width 7 height 8
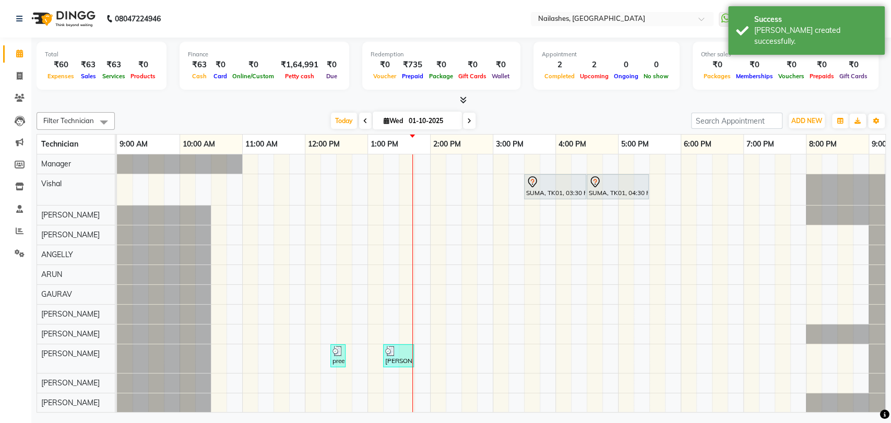
click at [460, 97] on icon at bounding box center [463, 100] width 7 height 8
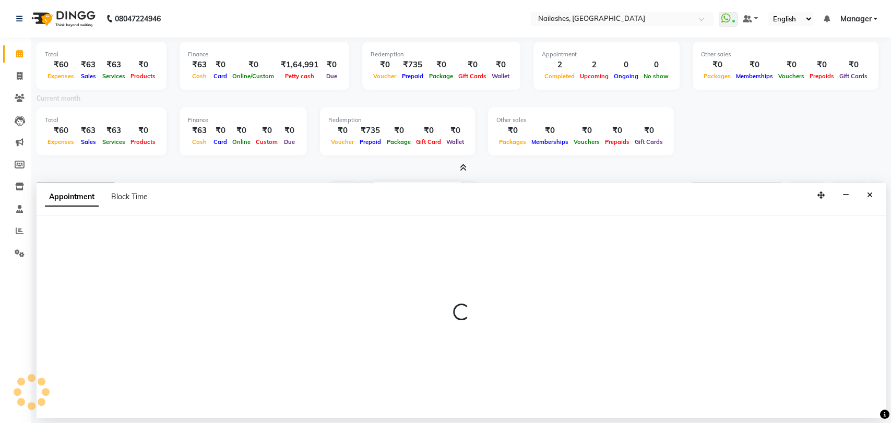
select select "79945"
select select "810"
select select "tentative"
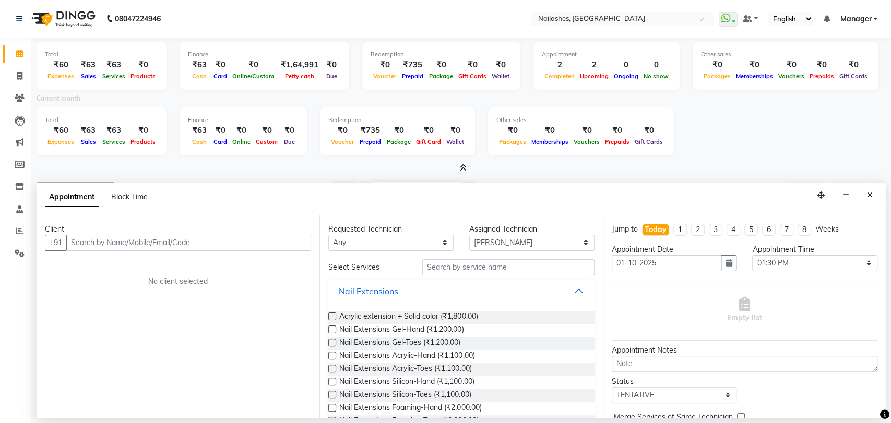
click at [878, 194] on div "Appointment Block Time" at bounding box center [461, 199] width 849 height 32
click at [874, 194] on button "Close" at bounding box center [870, 195] width 15 height 16
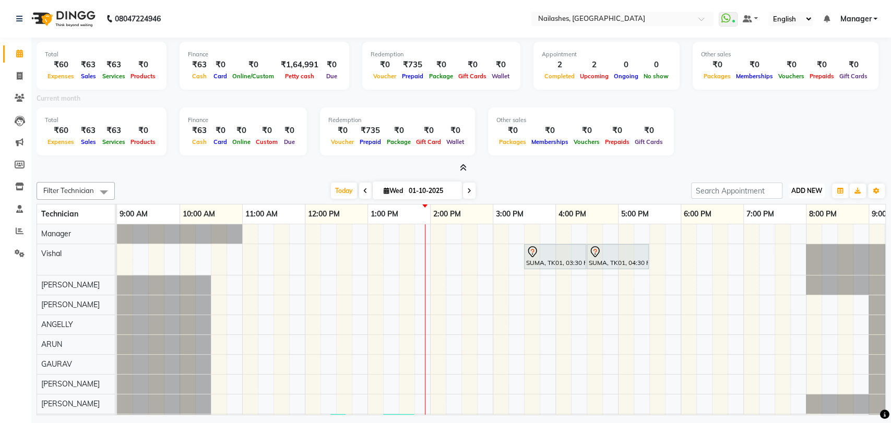
click at [802, 190] on span "ADD NEW" at bounding box center [807, 191] width 31 height 8
click at [793, 208] on button "Add Appointment" at bounding box center [783, 211] width 82 height 14
select select "600"
select select "tentative"
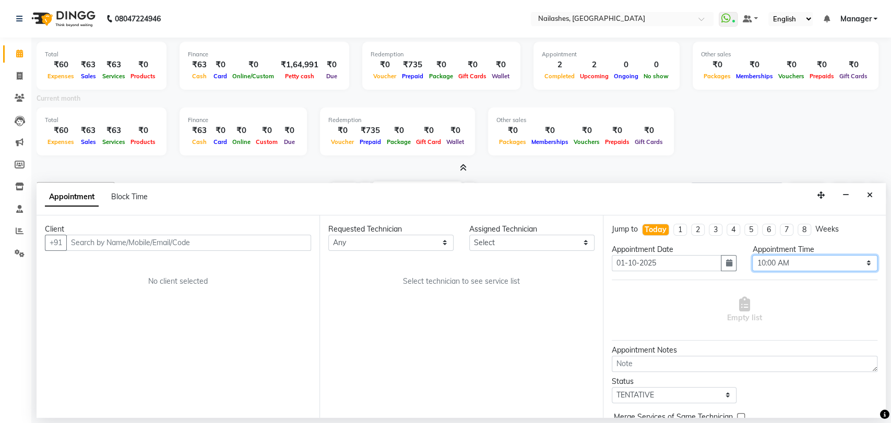
click at [859, 258] on select "Select 10:00 AM 10:15 AM 10:30 AM 10:45 AM 11:00 AM 11:15 AM 11:30 AM 11:45 AM …" at bounding box center [814, 263] width 125 height 16
select select "1080"
click at [752, 255] on select "Select 10:00 AM 10:15 AM 10:30 AM 10:45 AM 11:00 AM 11:15 AM 11:30 AM 11:45 AM …" at bounding box center [814, 263] width 125 height 16
click at [444, 242] on select "Any [PERSON_NAME] pid [PERSON_NAME] [PERSON_NAME] Manager [PERSON_NAME] [PERSON…" at bounding box center [390, 243] width 125 height 16
select select "17681"
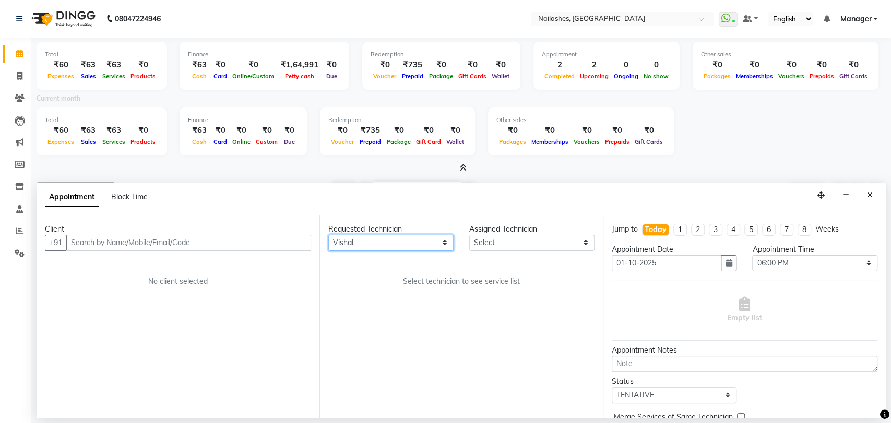
click at [328, 235] on select "Any [PERSON_NAME] pid [PERSON_NAME] [PERSON_NAME] Manager [PERSON_NAME] [PERSON…" at bounding box center [390, 243] width 125 height 16
select select "17681"
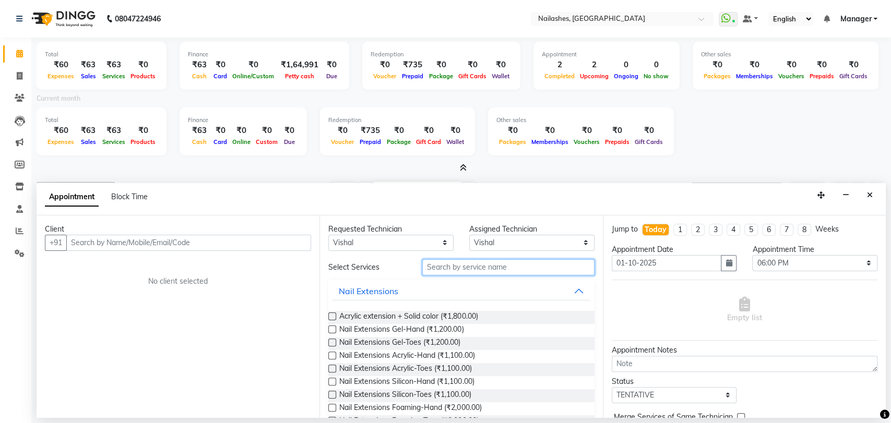
click at [463, 259] on input "text" at bounding box center [508, 267] width 172 height 16
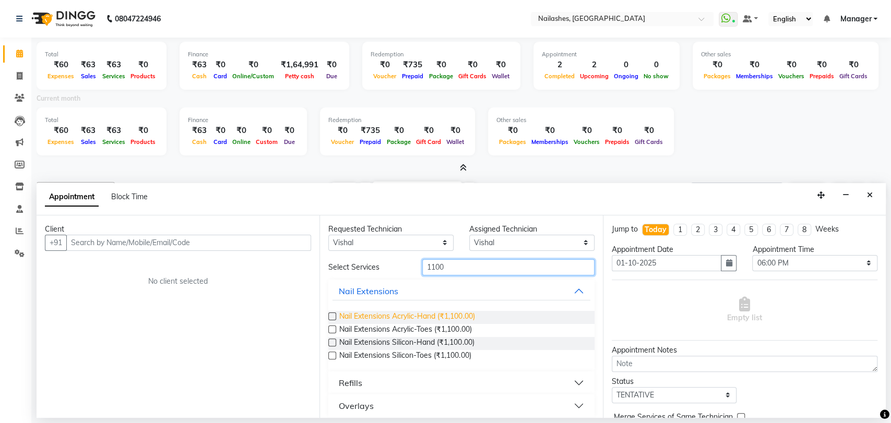
type input "1100"
click at [459, 314] on span "Nail Extensions Acrylic-Hand (₹1,100.00)" at bounding box center [406, 317] width 135 height 13
checkbox input "false"
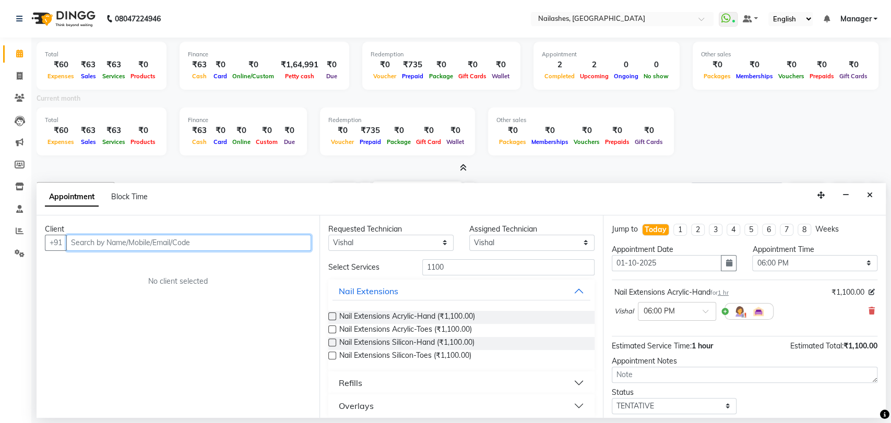
click at [107, 242] on input "text" at bounding box center [188, 243] width 245 height 16
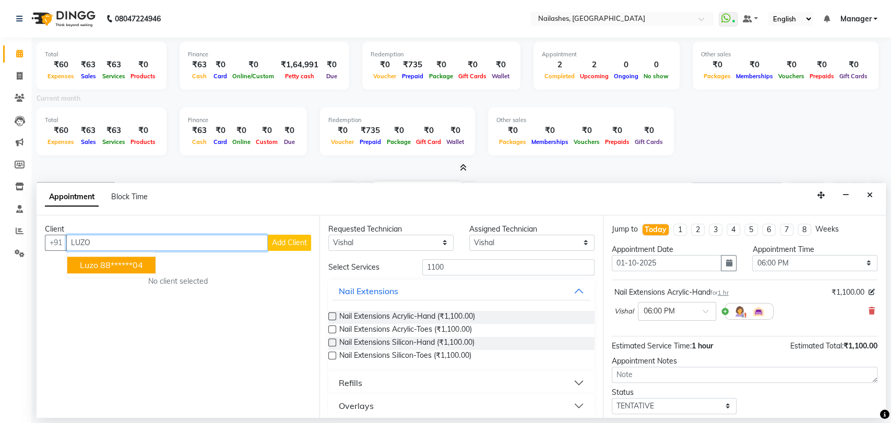
click at [135, 260] on ngb-highlight "88******04" at bounding box center [121, 265] width 43 height 10
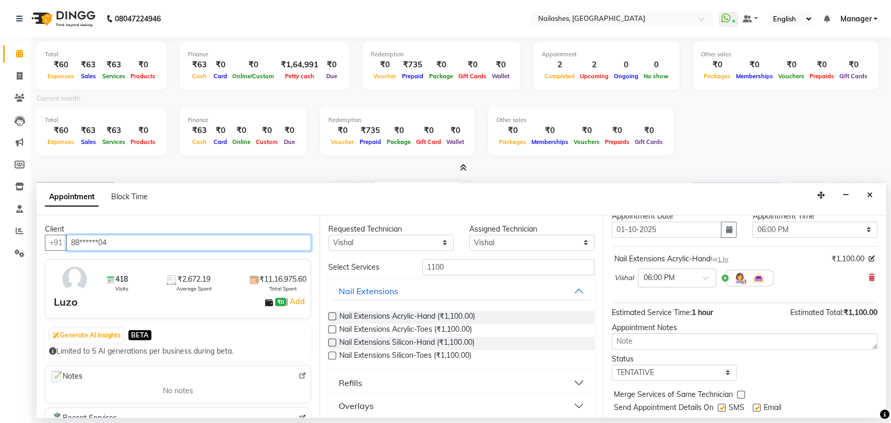
scroll to position [62, 0]
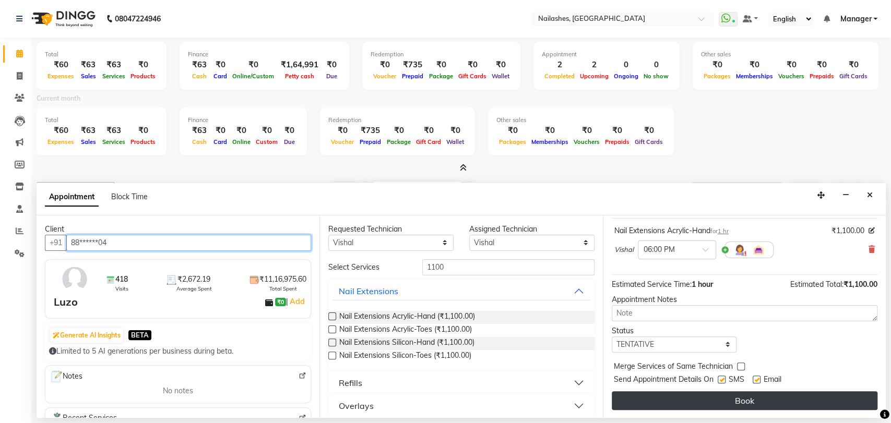
type input "88******04"
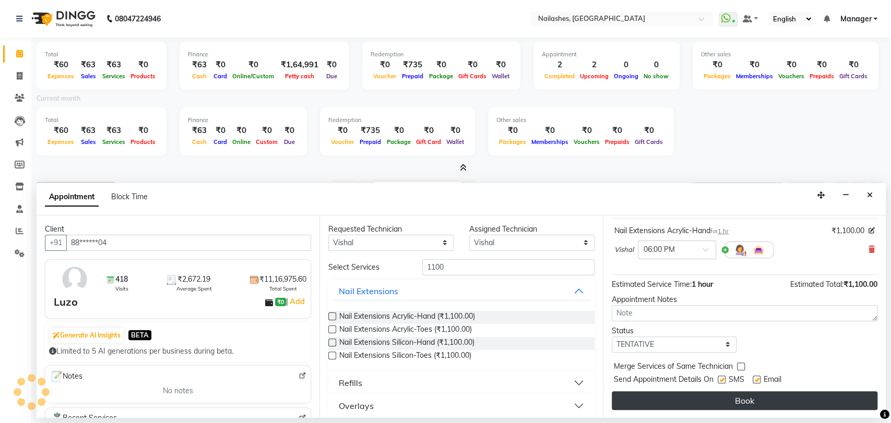
click at [735, 396] on button "Book" at bounding box center [745, 401] width 266 height 19
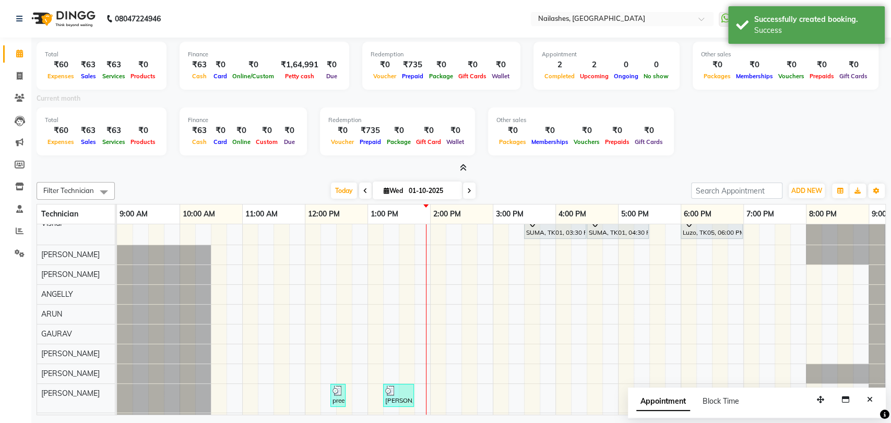
scroll to position [0, 0]
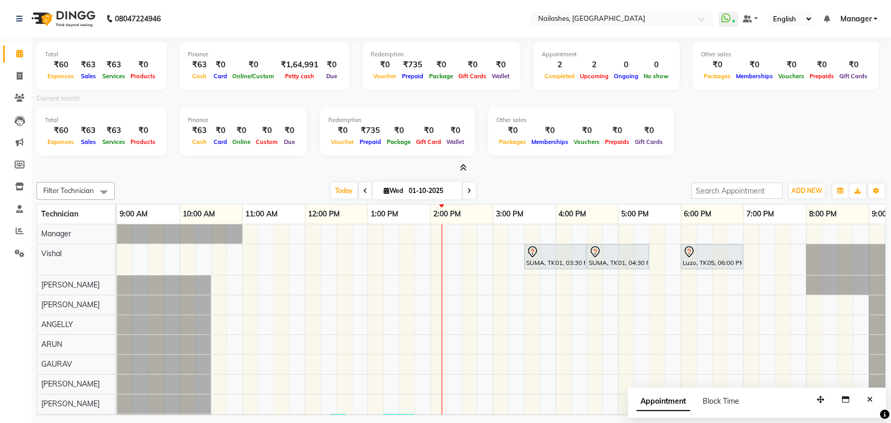
click at [424, 226] on div "SUMA, TK01, 03:30 PM-04:30 PM, Nail Extensions Gel-Hand SUMA, TK01, 04:30 PM-05…" at bounding box center [524, 384] width 815 height 318
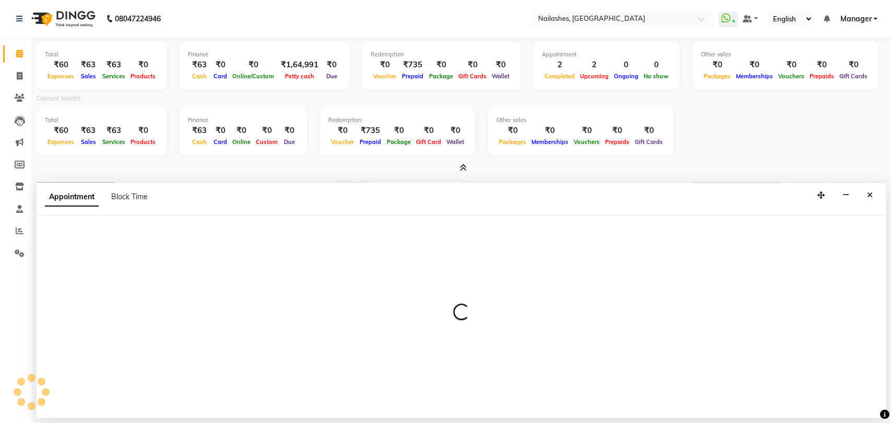
select select "17756"
select select "825"
select select "tentative"
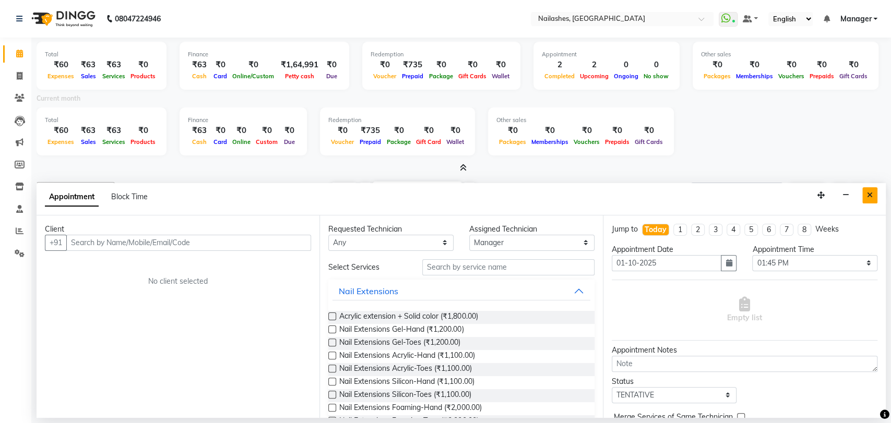
click at [869, 189] on button "Close" at bounding box center [870, 195] width 15 height 16
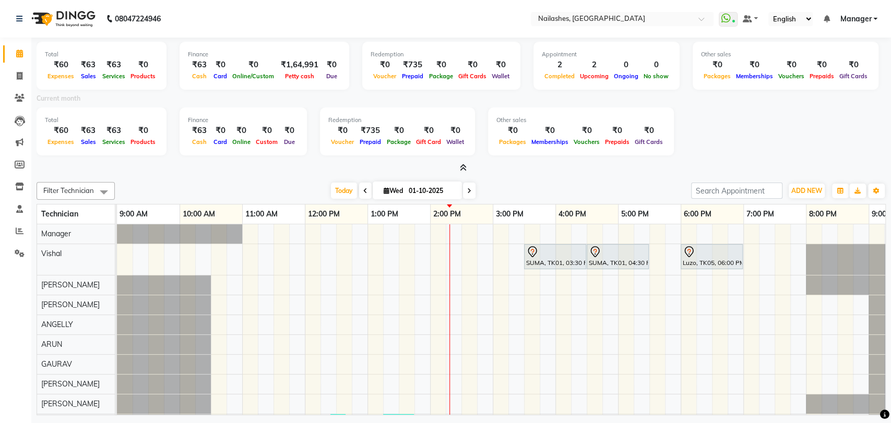
click at [394, 200] on div "Total ₹60 Expenses ₹63 Sales ₹63 Services ₹0 Products Finance ₹63 Cash ₹0 Card …" at bounding box center [461, 228] width 860 height 381
click at [246, 157] on div "Total ₹60 Expenses ₹63 Sales ₹63 Services ₹0 Products Finance ₹63 Cash ₹0 Card …" at bounding box center [461, 133] width 849 height 51
